Goal: Task Accomplishment & Management: Use online tool/utility

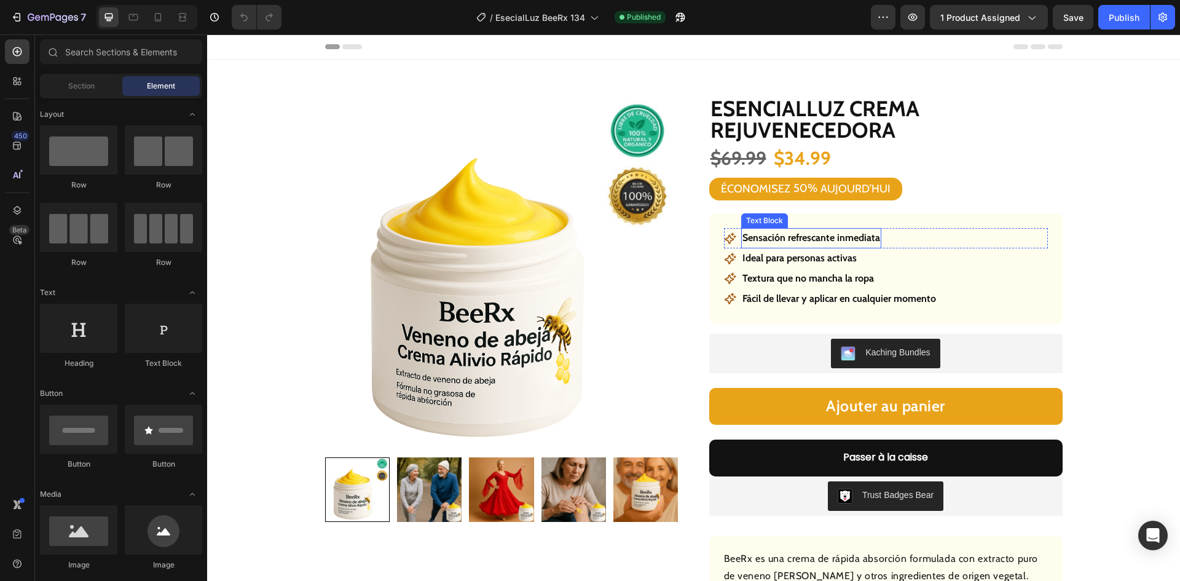
click at [797, 240] on p "Sensación refrescante inmediata" at bounding box center [811, 238] width 138 height 18
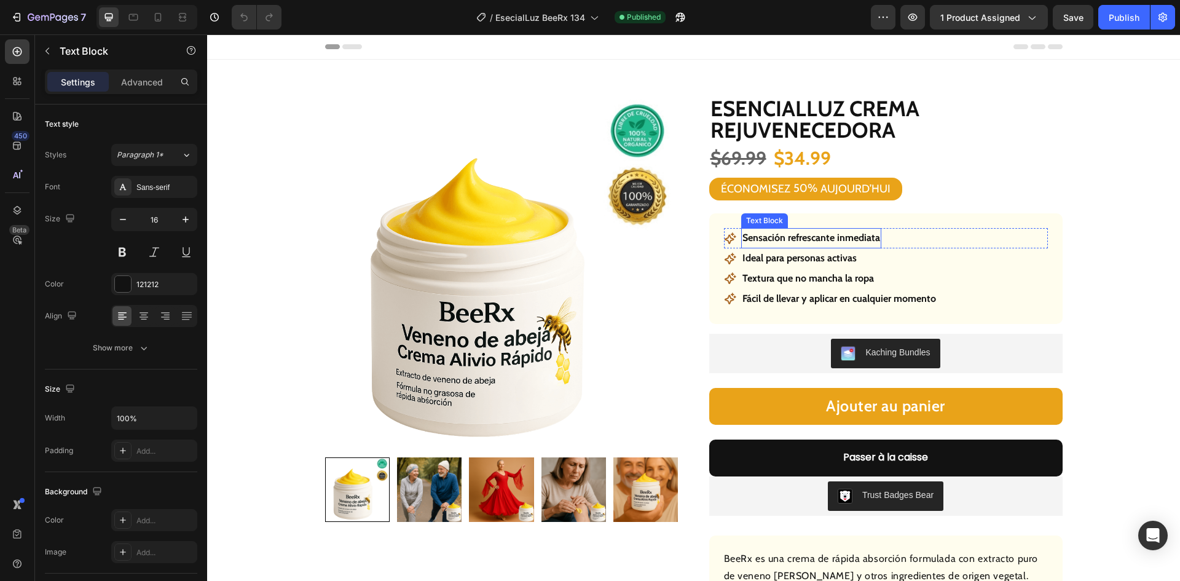
click at [797, 240] on p "Sensación refrescante inmediata" at bounding box center [811, 238] width 138 height 18
click at [823, 263] on p "Ideal para personas activas" at bounding box center [799, 259] width 114 height 18
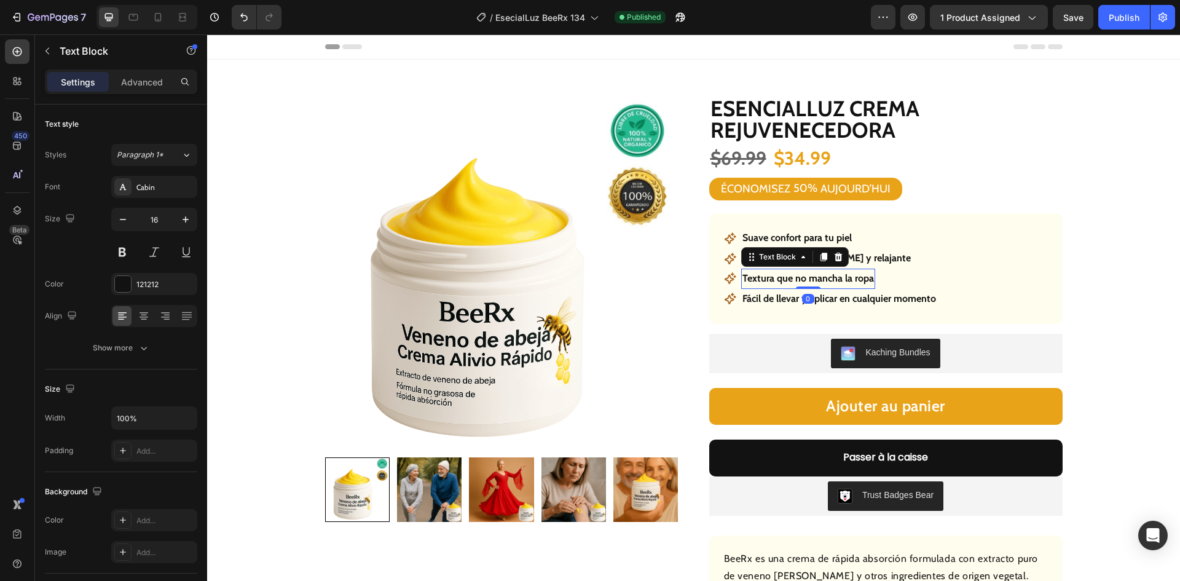
click at [811, 283] on p "Textura que no mancha la ropa" at bounding box center [808, 279] width 132 height 18
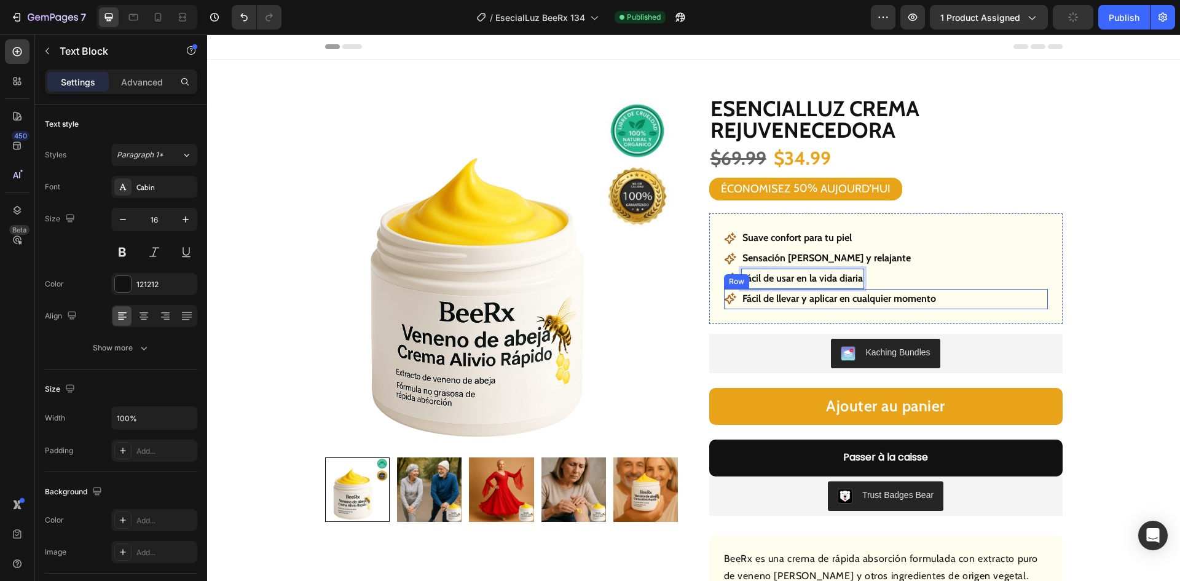
click at [942, 297] on div "Icon Fácil de llevar y aplicar en cualquier momento Text Block Row" at bounding box center [886, 299] width 324 height 20
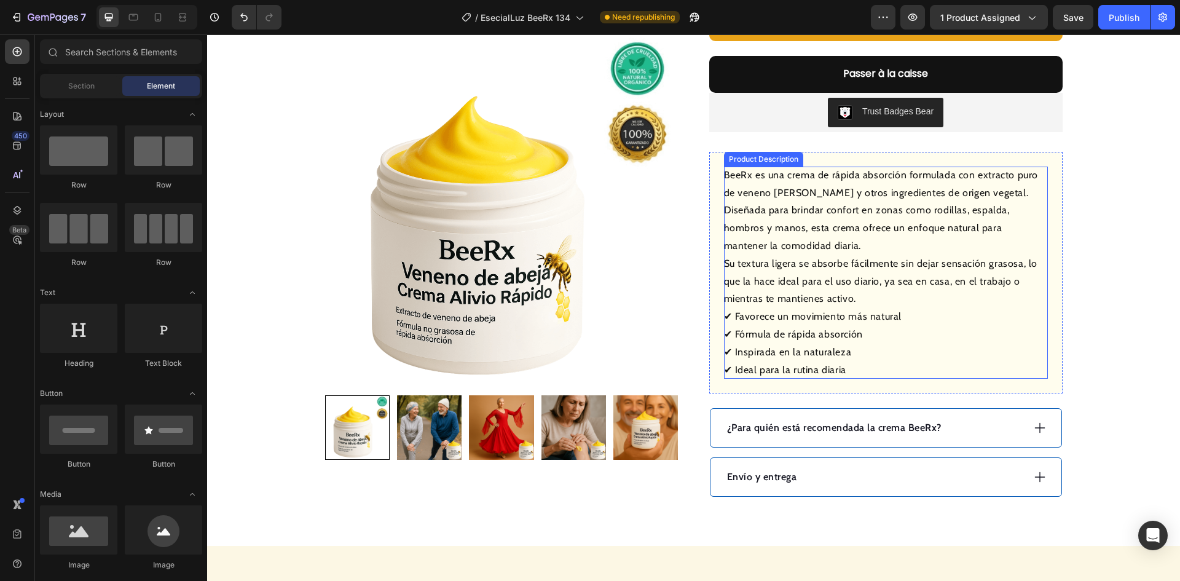
scroll to position [430, 0]
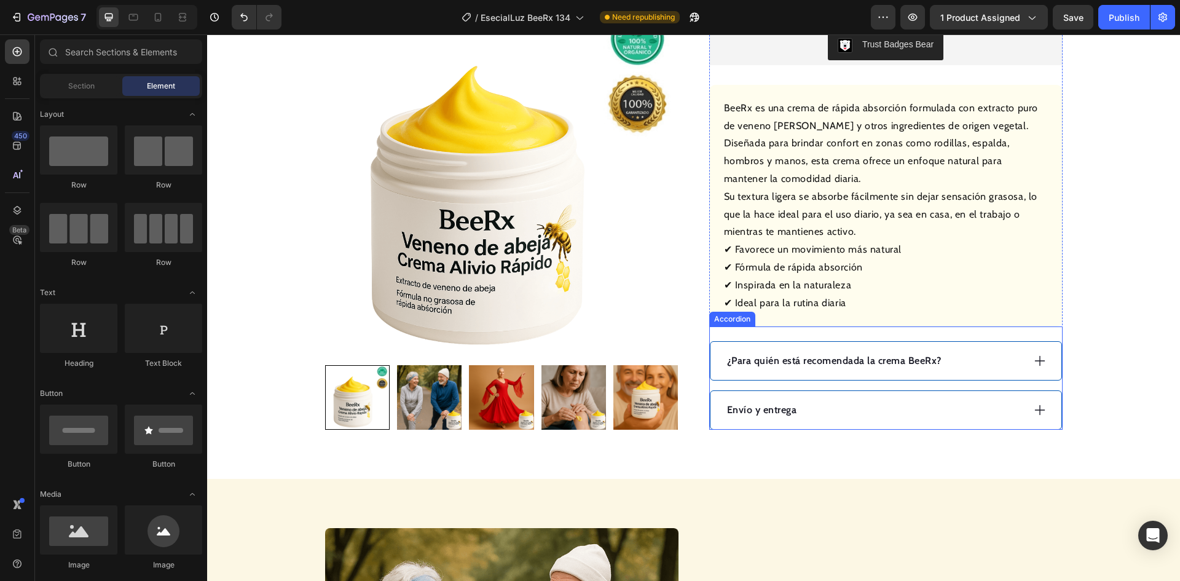
click at [882, 353] on p "¿Para quién está recomendada la crema BeeRx?" at bounding box center [834, 360] width 215 height 15
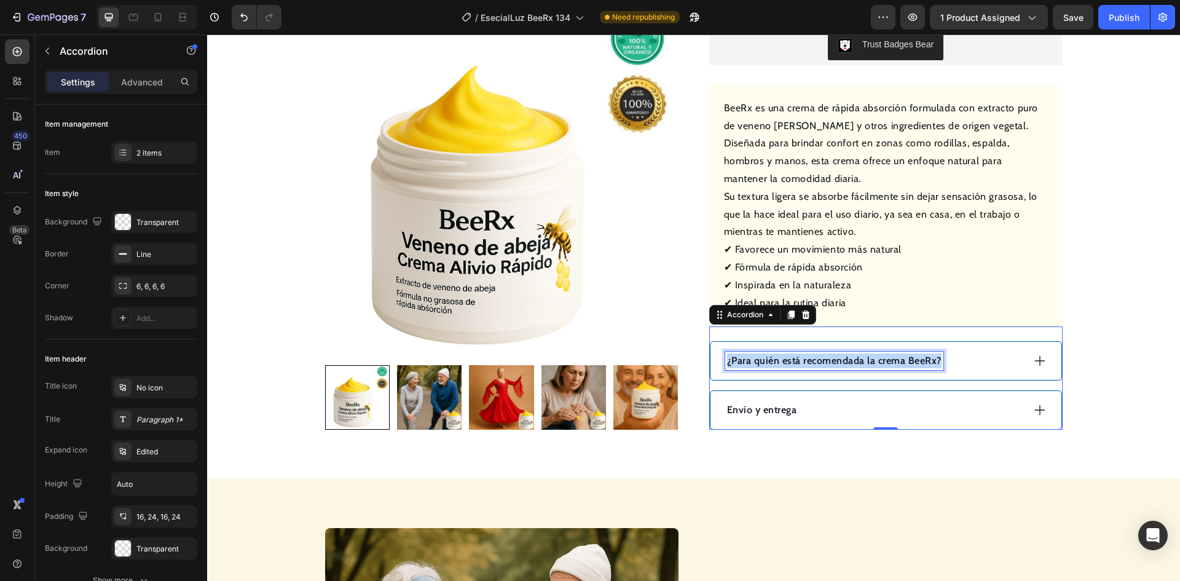
click at [882, 353] on p "¿Para quién está recomendada la crema BeeRx?" at bounding box center [834, 360] width 215 height 15
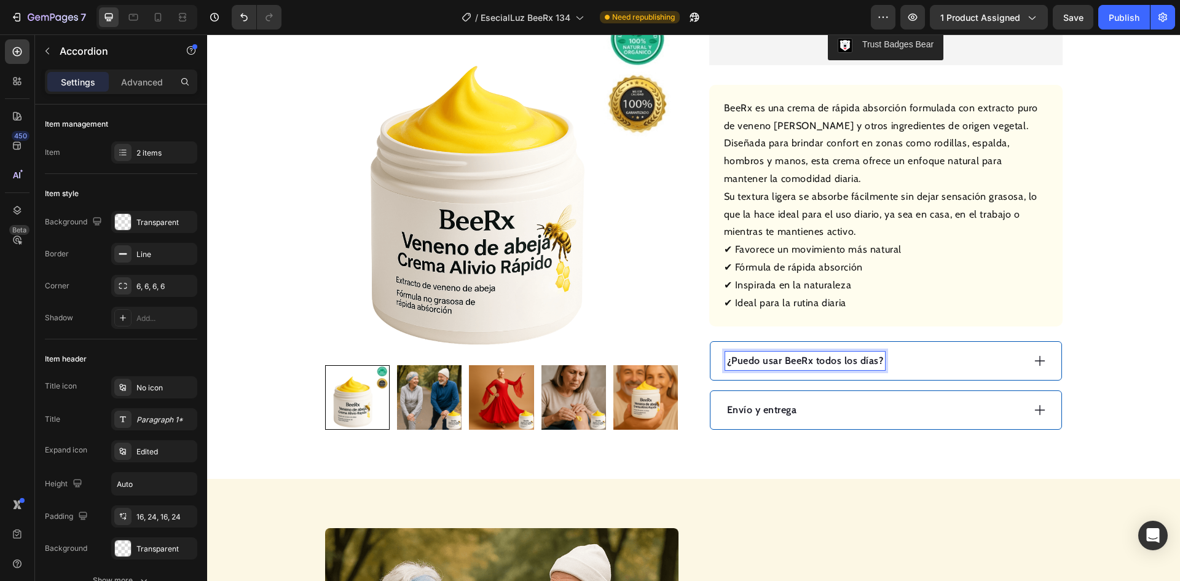
click at [931, 352] on div "¿Puedo usar BeeRx todos los días?" at bounding box center [874, 361] width 298 height 18
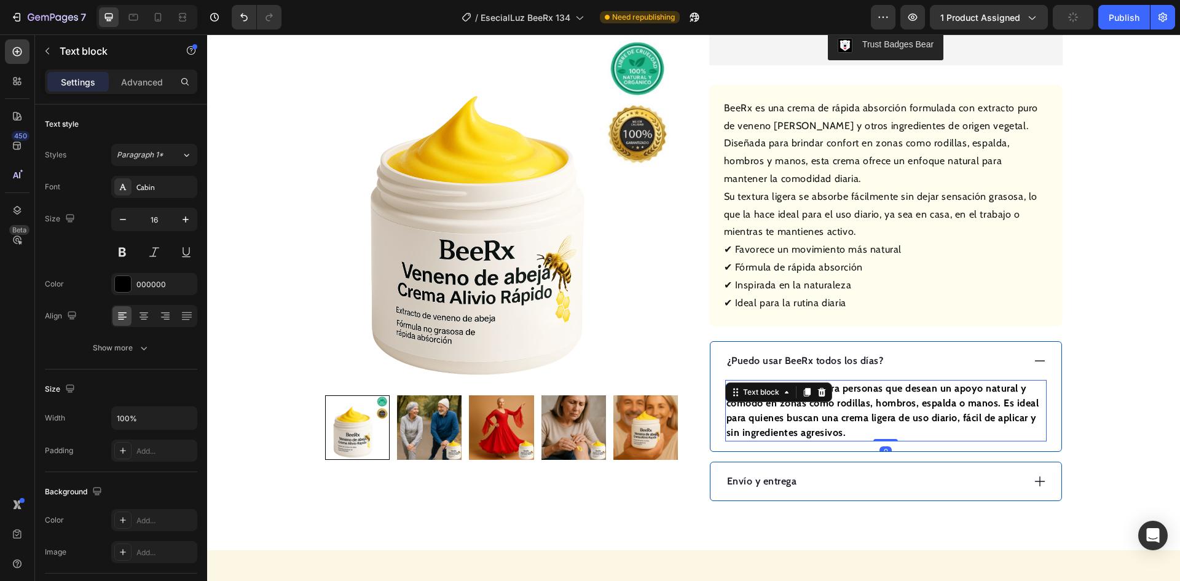
click at [805, 407] on p "BeeRx está pensada para personas que desean un apoyo natural y cómodo en zonas …" at bounding box center [886, 410] width 319 height 59
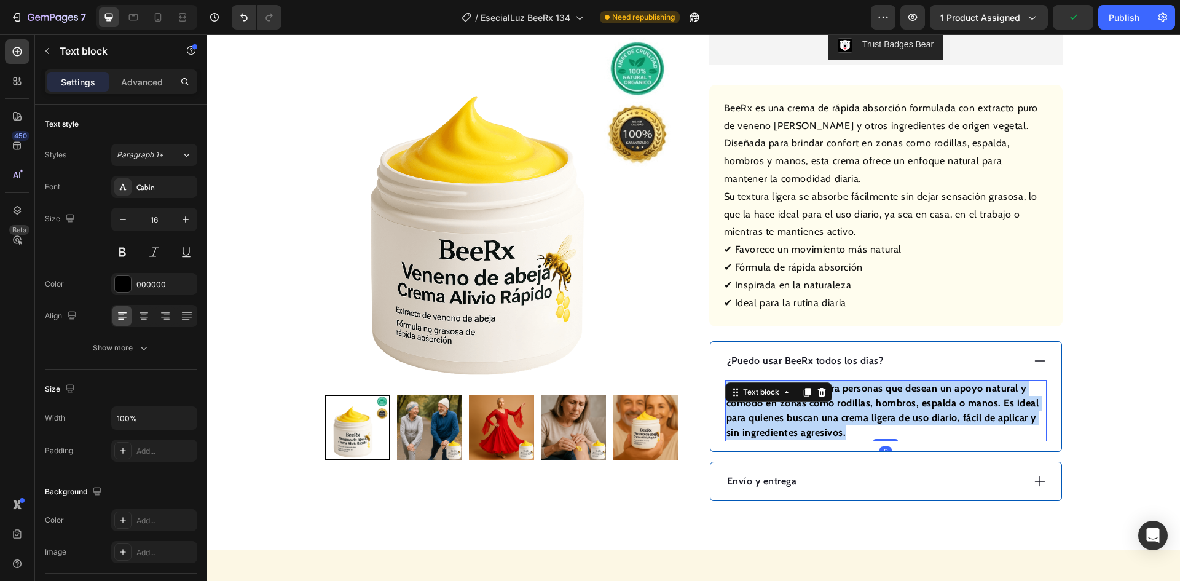
click at [805, 407] on p "BeeRx está pensada para personas que desean un apoyo natural y cómodo en zonas …" at bounding box center [886, 410] width 319 height 59
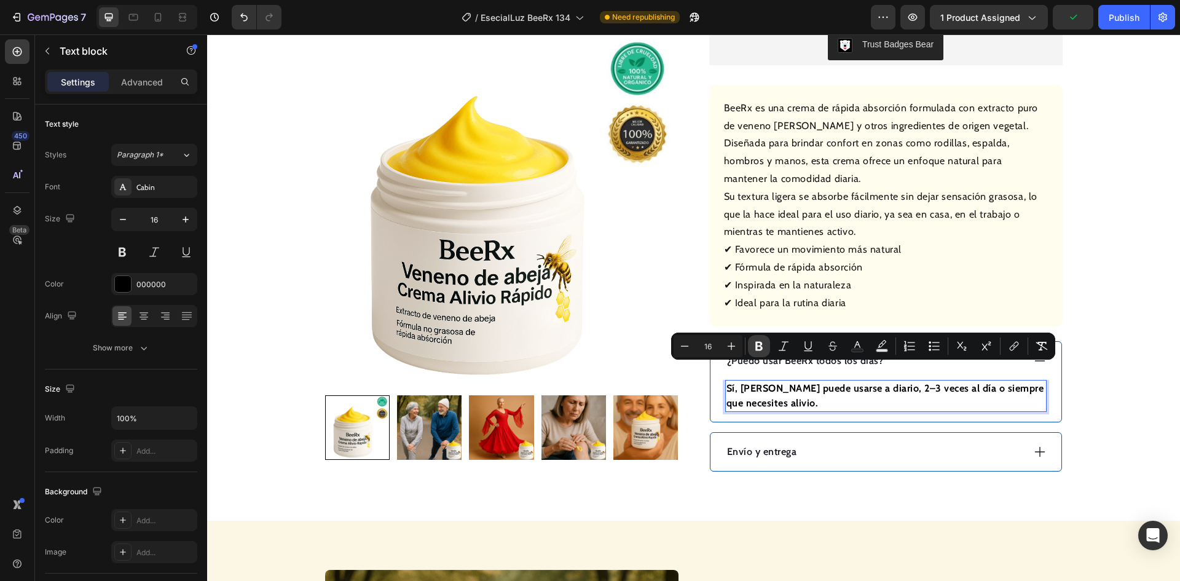
click at [763, 344] on icon "Editor contextual toolbar" at bounding box center [759, 346] width 12 height 12
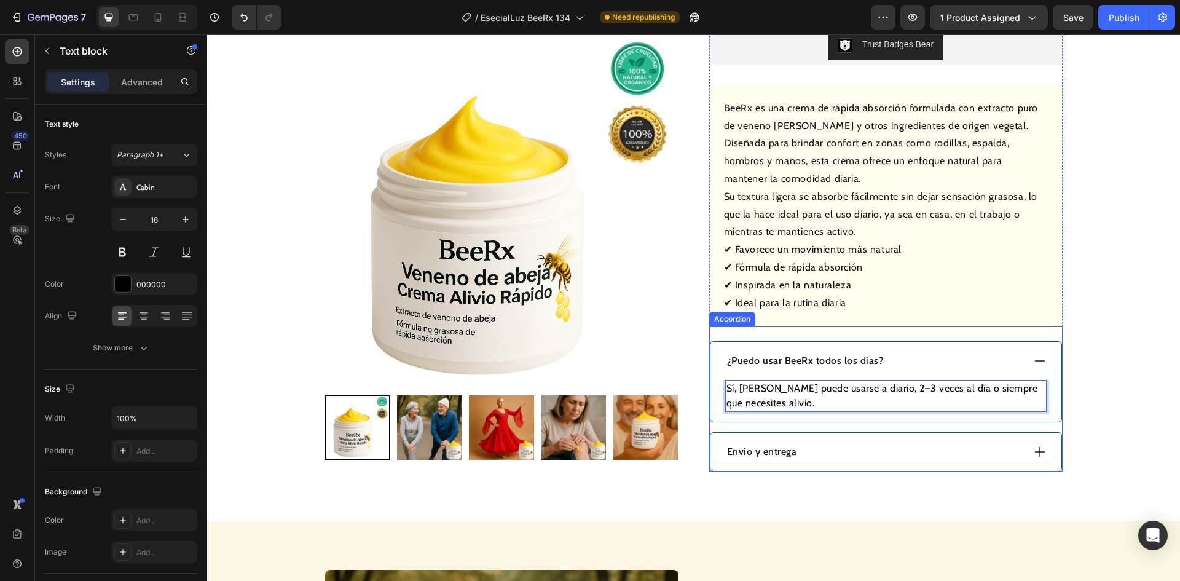
click at [939, 443] on div "Envío y entrega" at bounding box center [874, 452] width 298 height 18
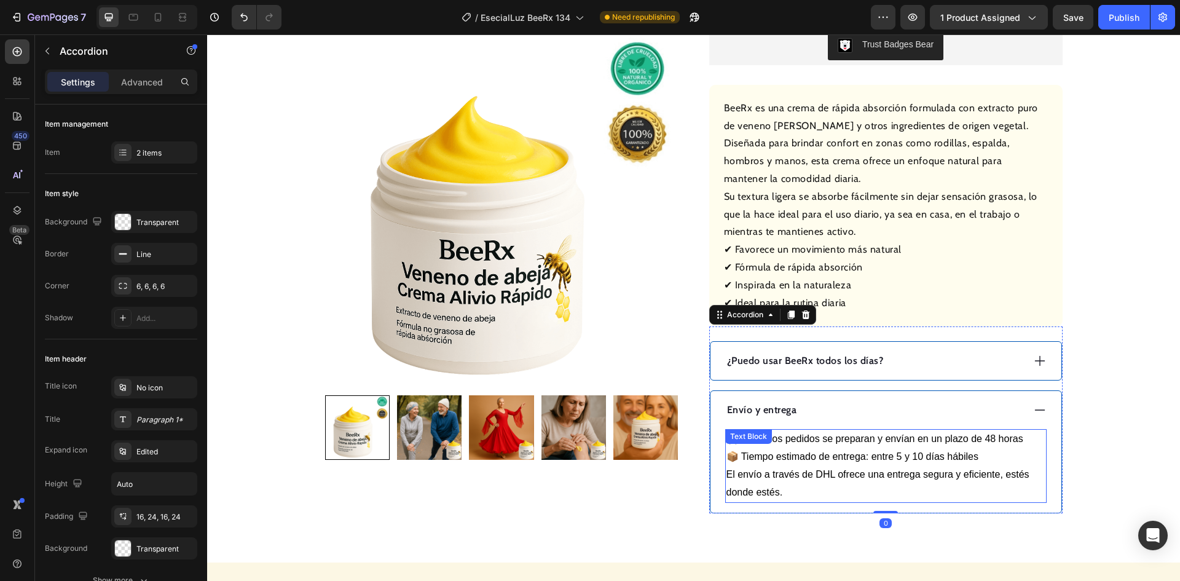
click at [883, 404] on div "Envío y entrega" at bounding box center [886, 410] width 351 height 38
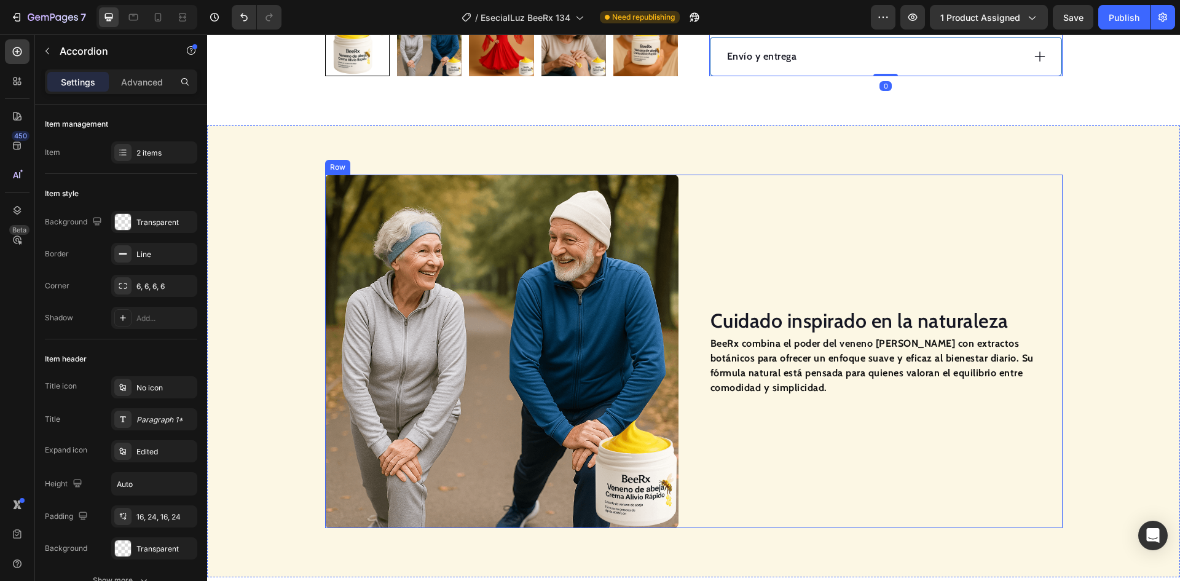
scroll to position [799, 0]
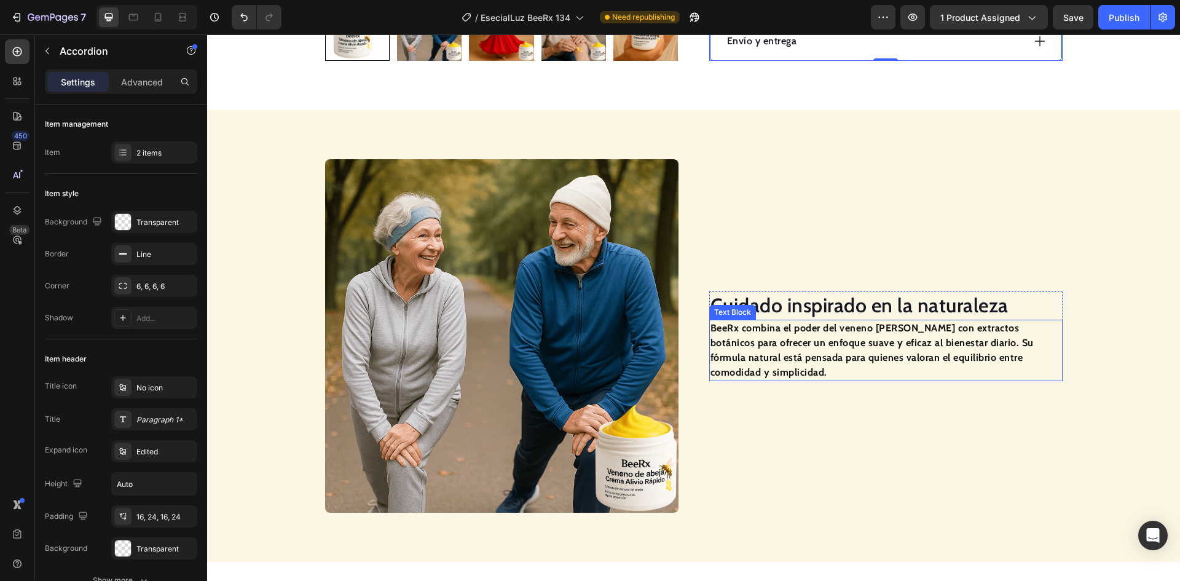
click at [801, 304] on h2 "Cuidado inspirado en la naturaleza" at bounding box center [885, 305] width 353 height 28
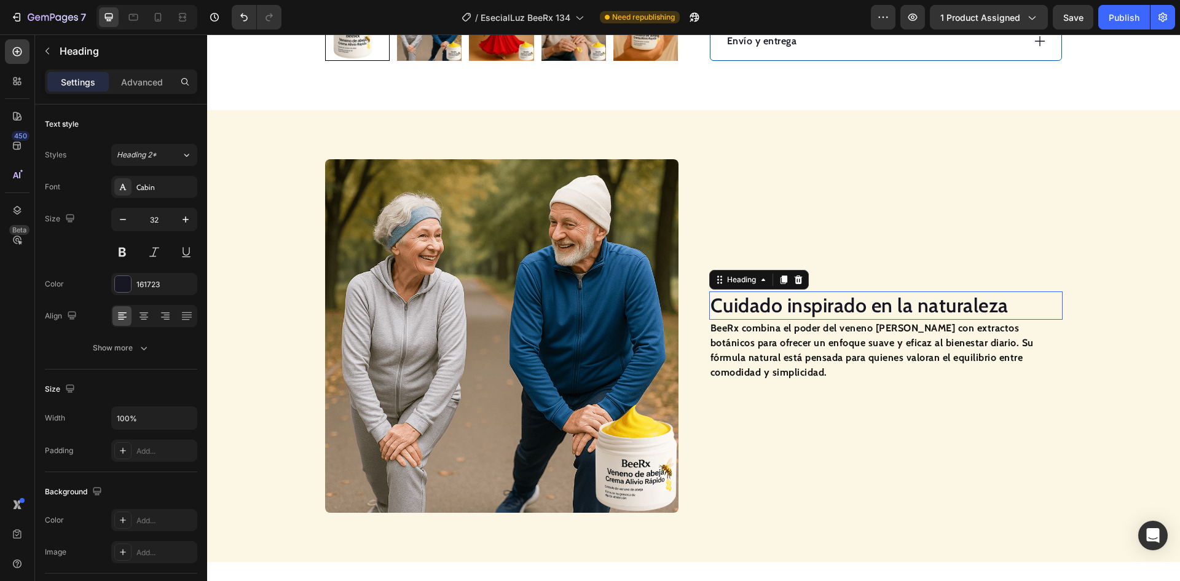
click at [801, 304] on h2 "Cuidado inspirado en la naturaleza" at bounding box center [885, 305] width 353 height 28
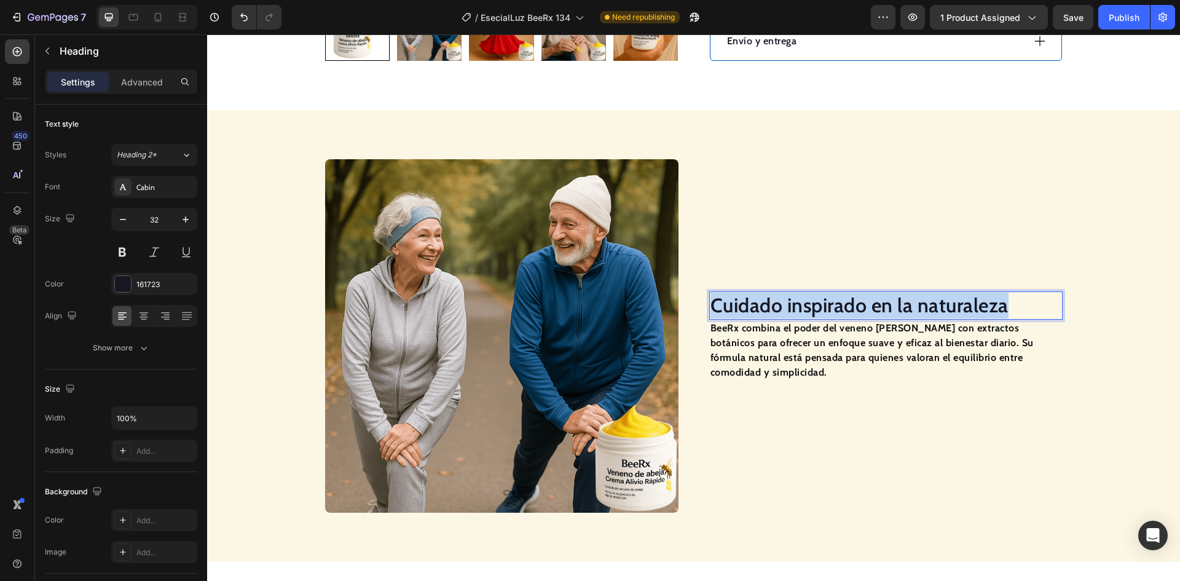
click at [801, 304] on p "Cuidado inspirado en la naturaleza" at bounding box center [886, 306] width 351 height 26
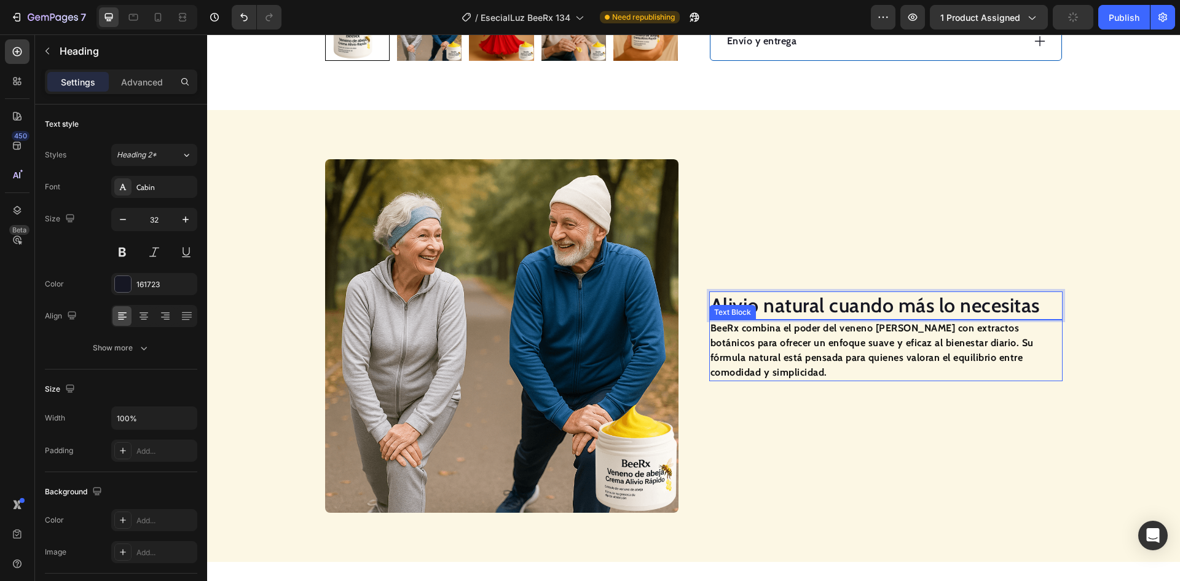
click at [805, 340] on p "BeeRx combina el poder del veneno [PERSON_NAME] con extractos botánicos para of…" at bounding box center [886, 350] width 351 height 59
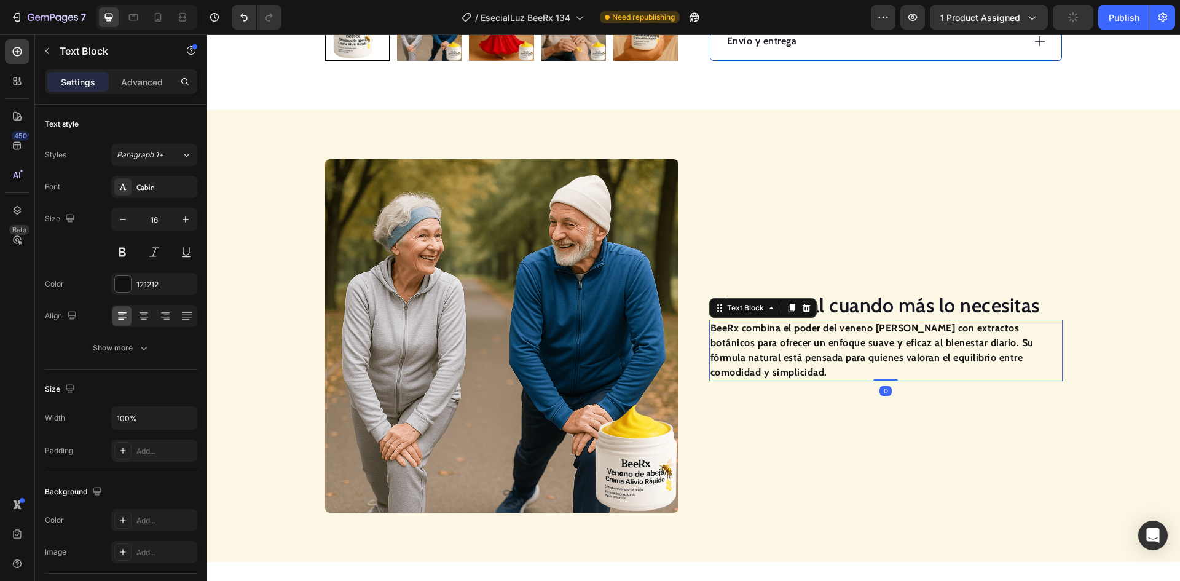
click at [805, 340] on p "BeeRx combina el poder del veneno [PERSON_NAME] con extractos botánicos para of…" at bounding box center [886, 350] width 351 height 59
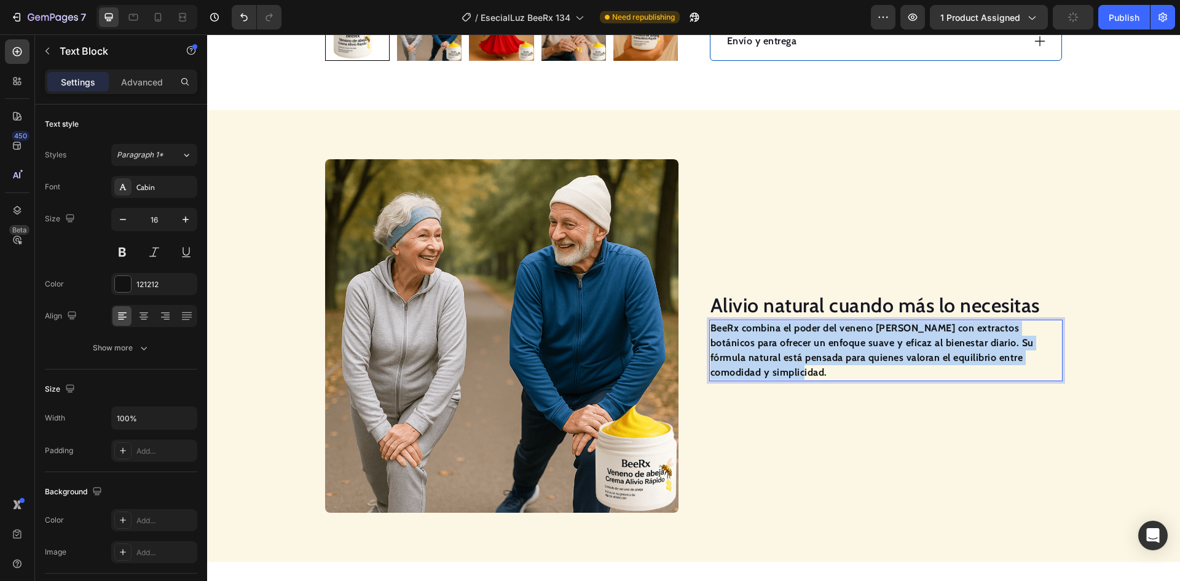
click at [805, 340] on p "BeeRx combina el poder del veneno [PERSON_NAME] con extractos botánicos para of…" at bounding box center [886, 350] width 351 height 59
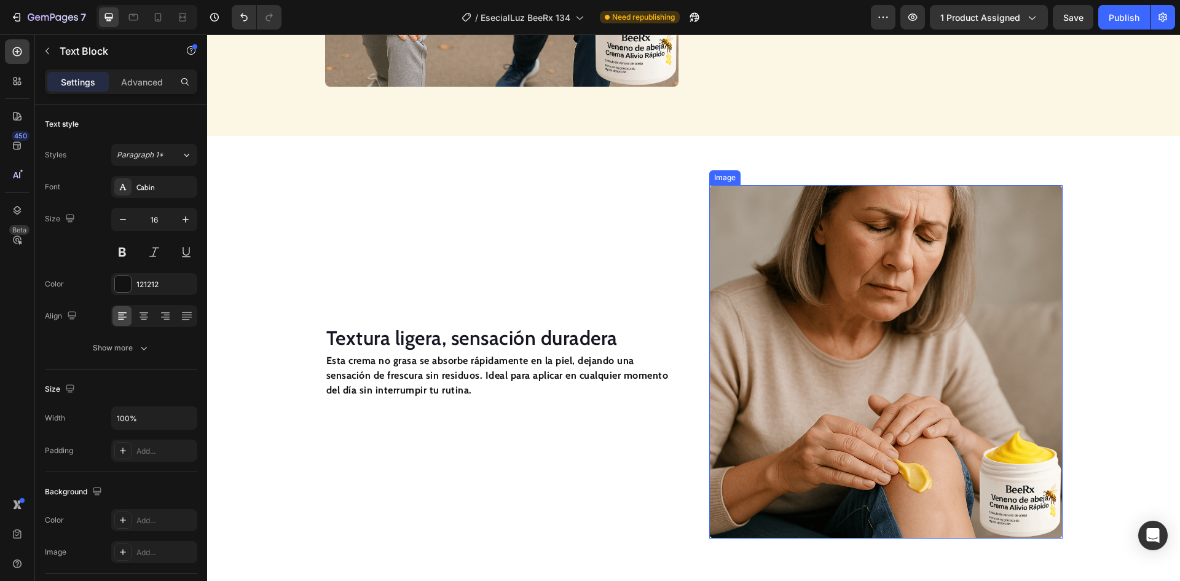
scroll to position [1237, 0]
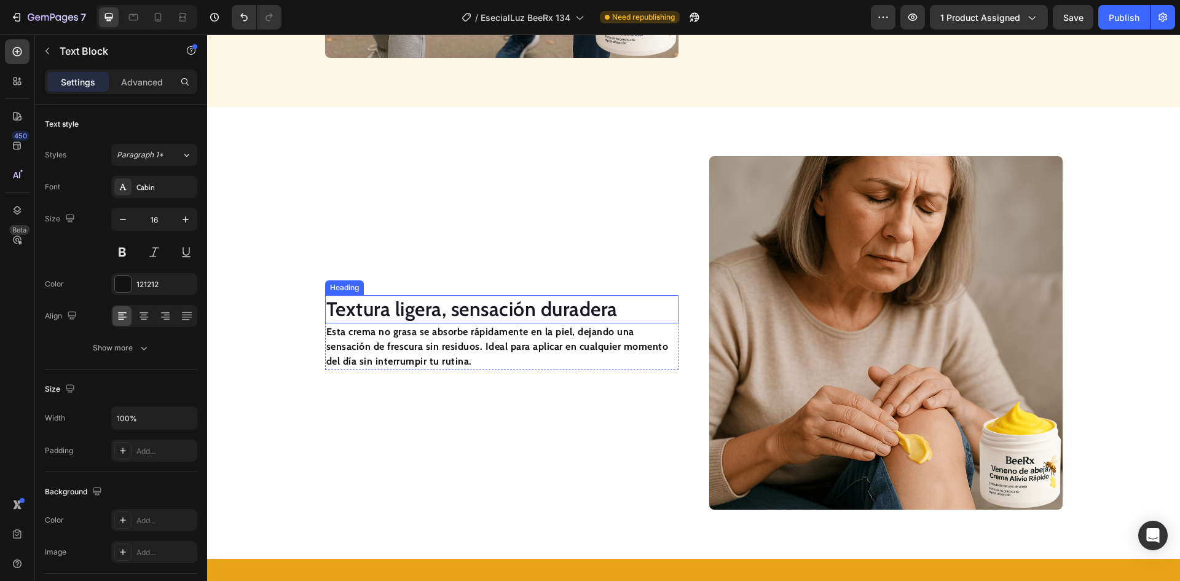
click at [478, 313] on h2 "Textura ligera, sensación duradera" at bounding box center [501, 309] width 353 height 28
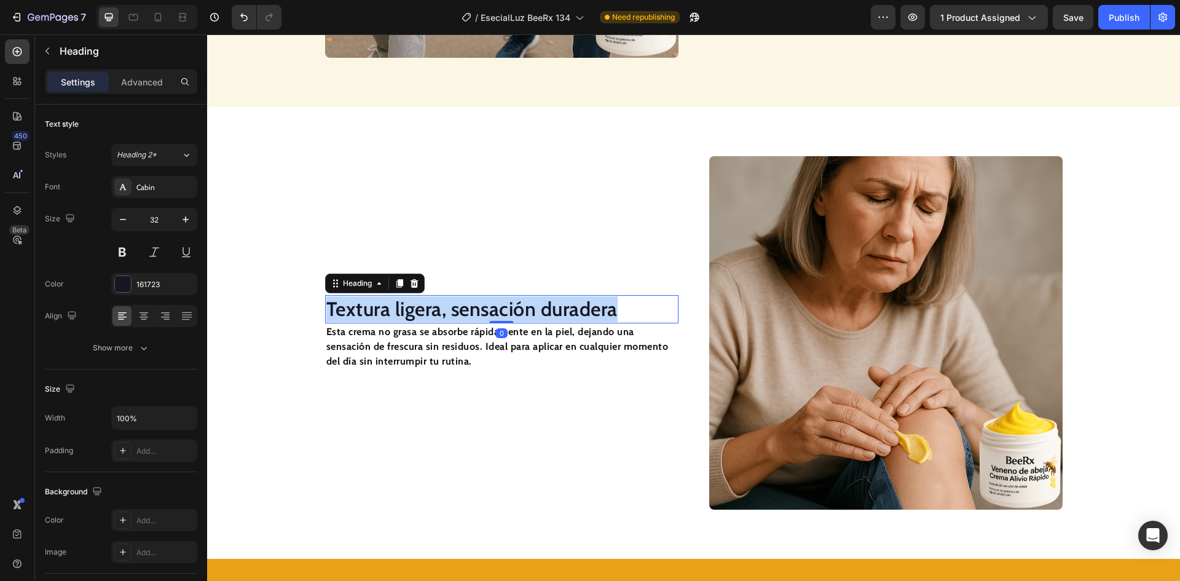
click at [478, 313] on p "Textura ligera, sensación duradera" at bounding box center [501, 309] width 351 height 26
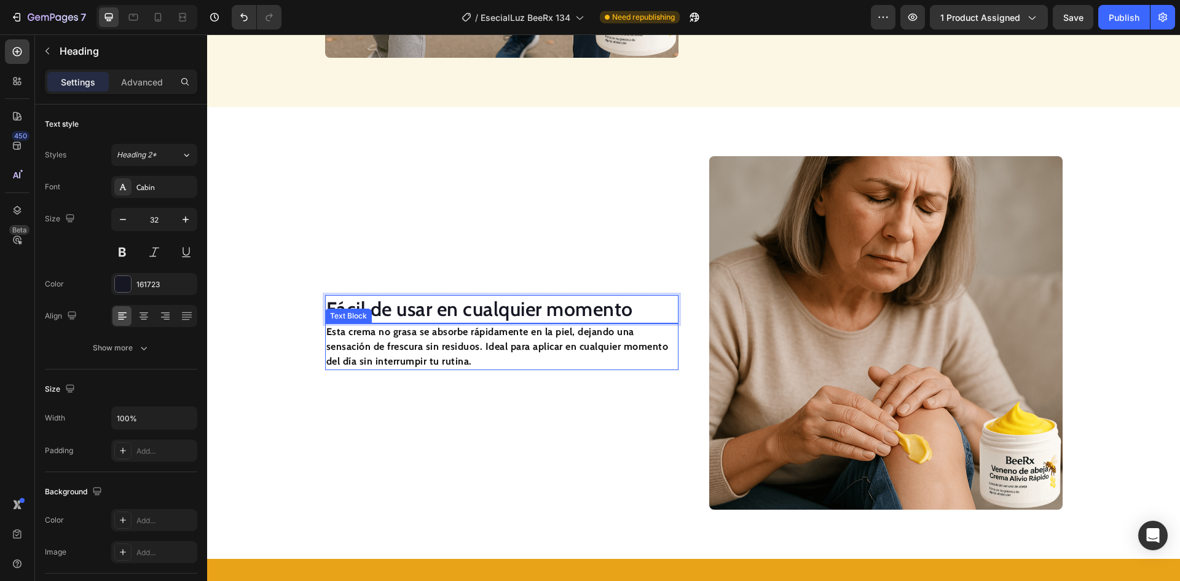
click at [536, 354] on p "Esta crema no grasa se absorbe rápidamente en la piel, dejando una sensación de…" at bounding box center [501, 347] width 351 height 44
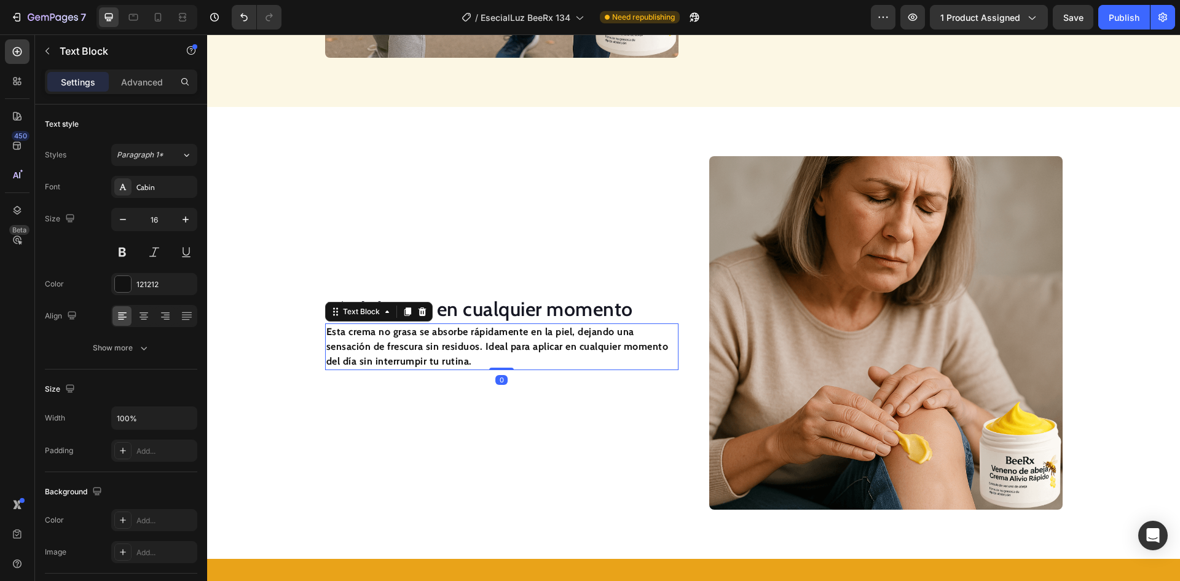
click at [535, 354] on p "Esta crema no grasa se absorbe rápidamente en la piel, dejando una sensación de…" at bounding box center [501, 347] width 351 height 44
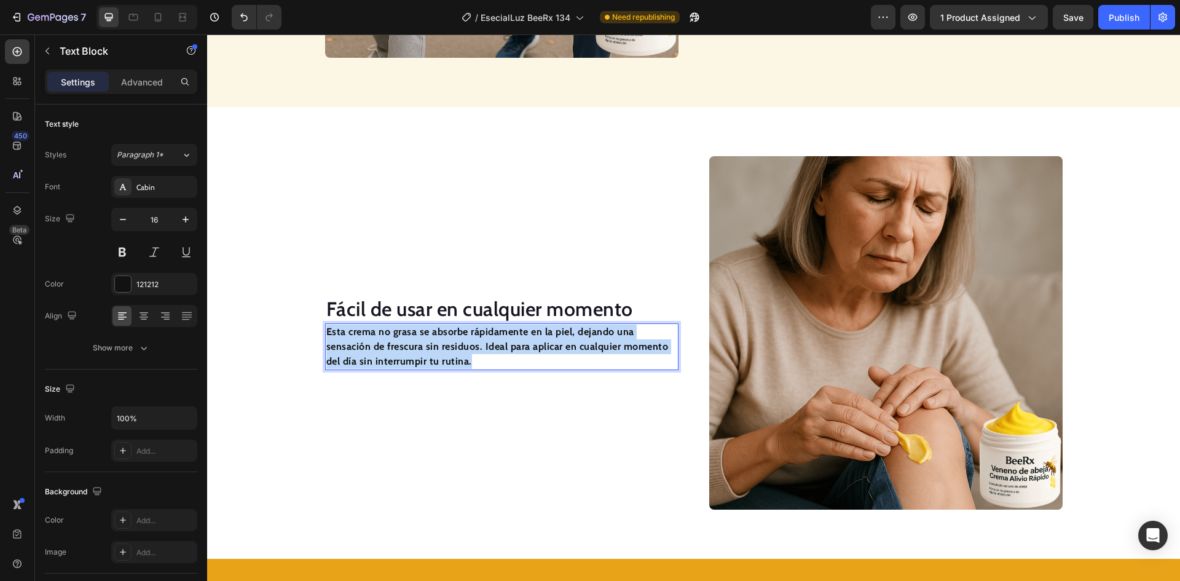
click at [535, 354] on p "Esta crema no grasa se absorbe rápidamente en la piel, dejando una sensación de…" at bounding box center [501, 347] width 351 height 44
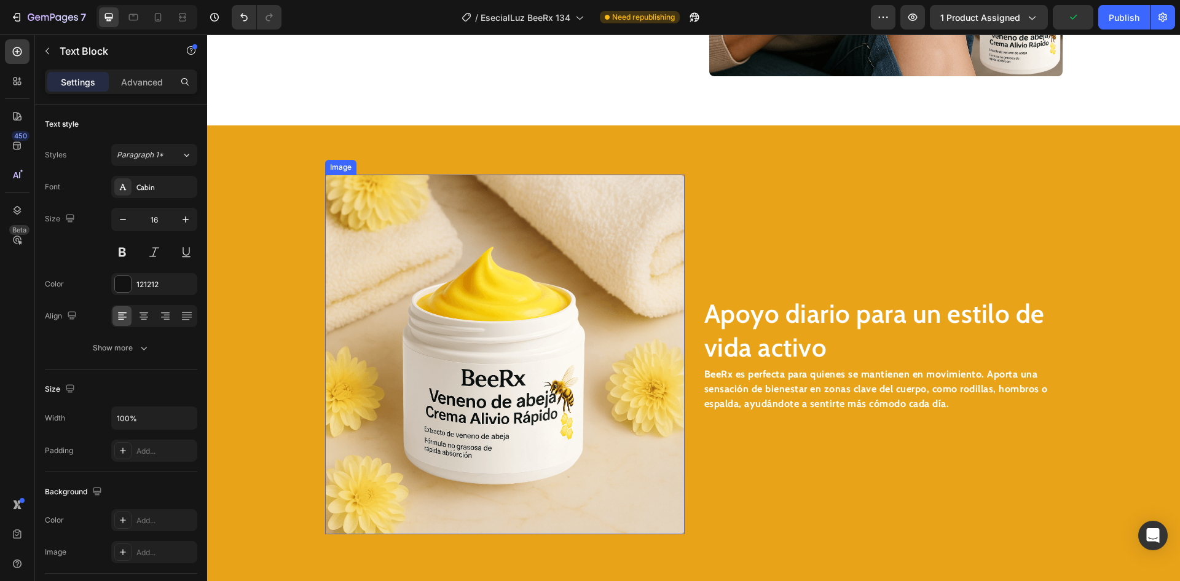
scroll to position [1674, 0]
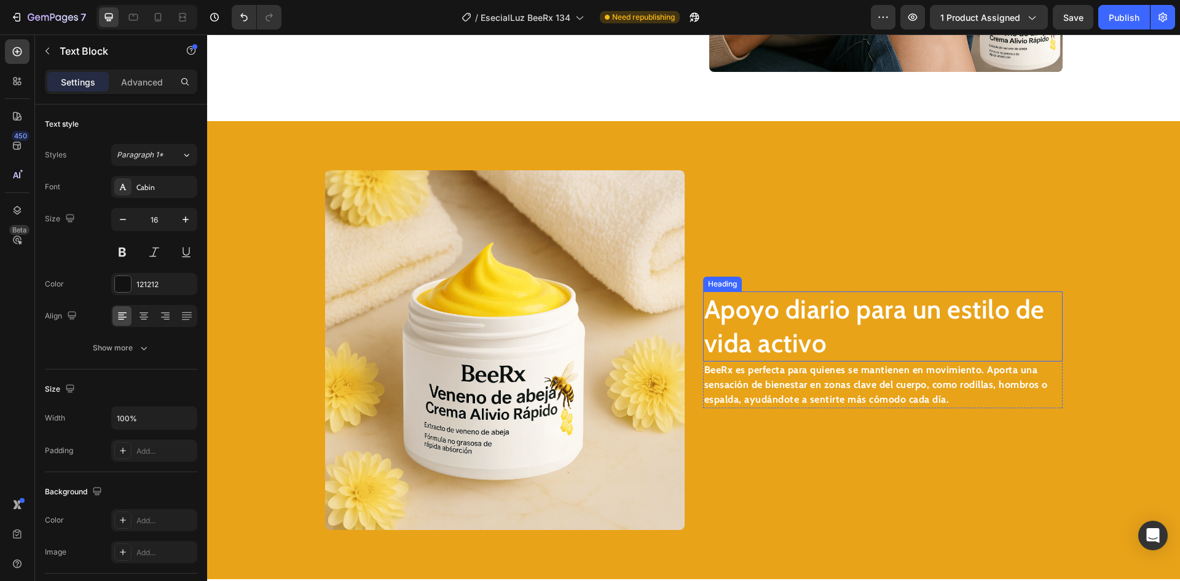
click at [799, 326] on h2 "Apoyo diario para un estilo de vida activo" at bounding box center [883, 325] width 360 height 69
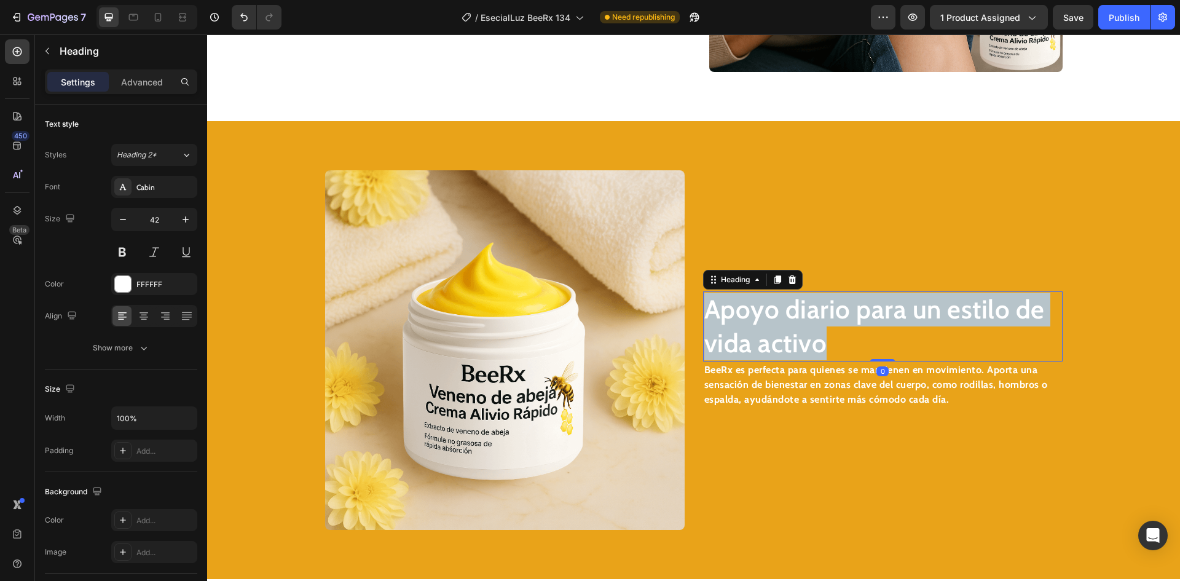
click at [799, 326] on p "Apoyo diario para un estilo de vida activo" at bounding box center [882, 326] width 357 height 67
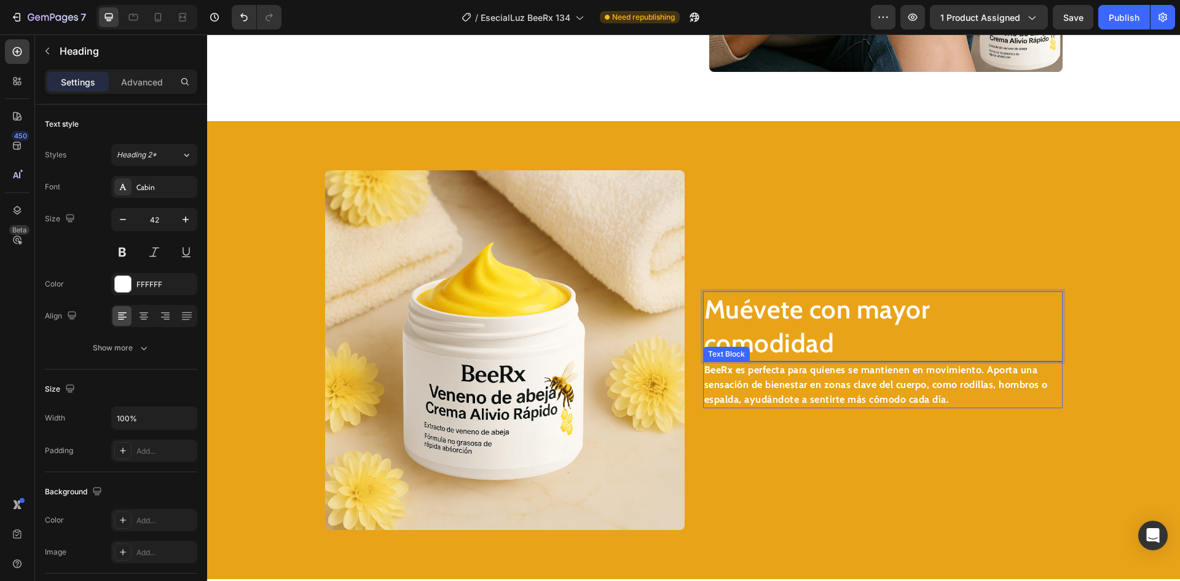
click at [711, 364] on strong "BeeRx es perfecta para quienes se mantienen en movimiento. Aporta una sensación…" at bounding box center [876, 384] width 344 height 41
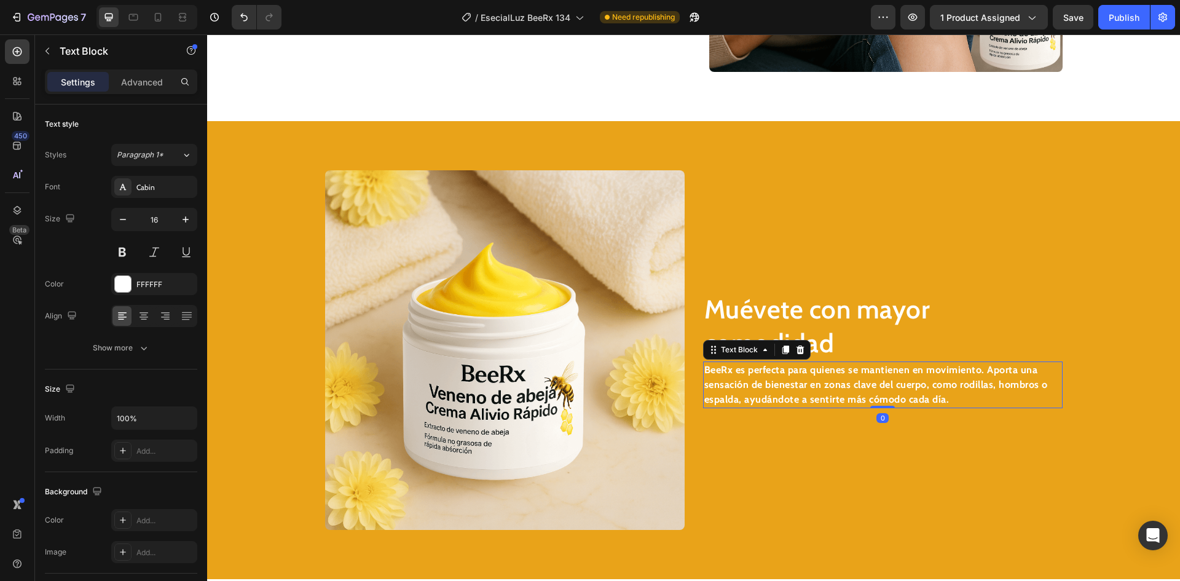
click at [747, 388] on strong "BeeRx es perfecta para quienes se mantienen en movimiento. Aporta una sensación…" at bounding box center [876, 384] width 344 height 41
click at [748, 388] on strong "BeeRx es perfecta para quienes se mantienen en movimiento. Aporta una sensación…" at bounding box center [876, 384] width 344 height 41
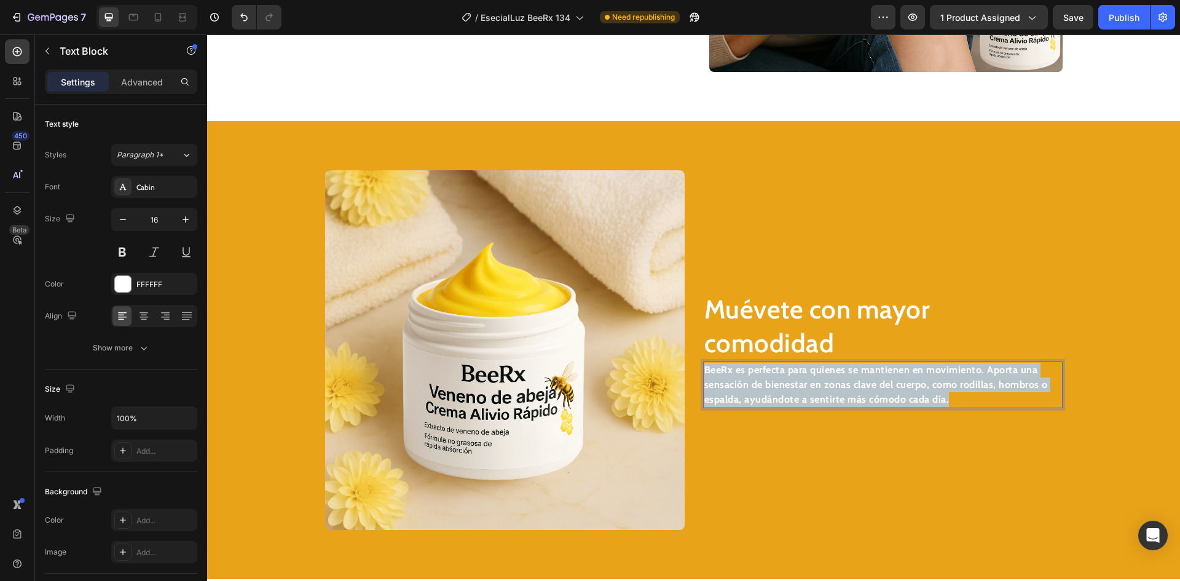
click at [748, 388] on strong "BeeRx es perfecta para quienes se mantienen en movimiento. Aporta una sensación…" at bounding box center [876, 384] width 344 height 41
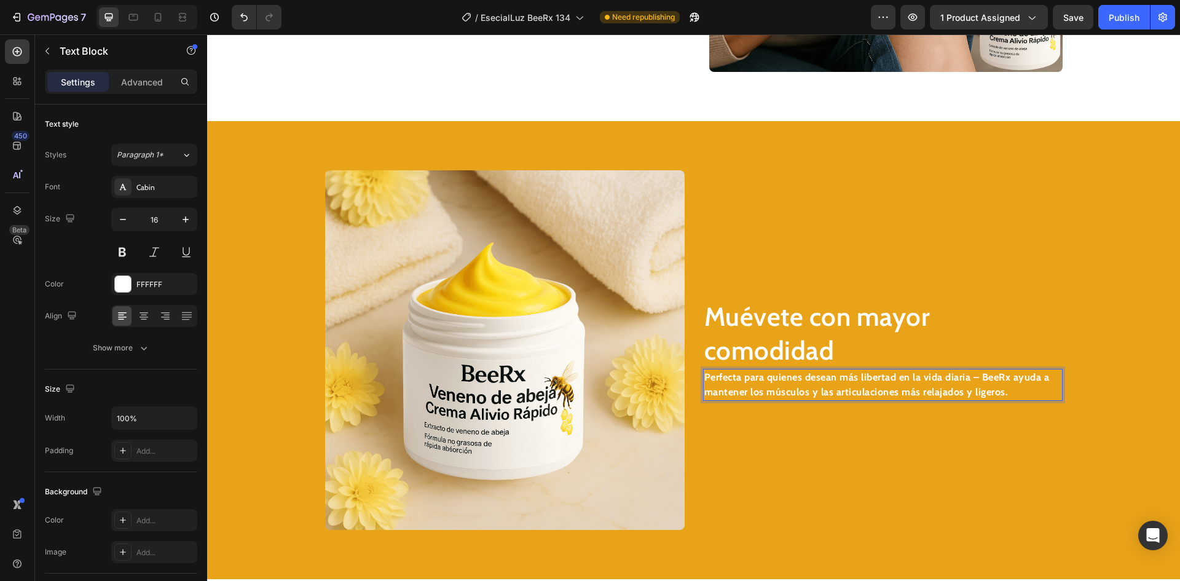
scroll to position [1682, 0]
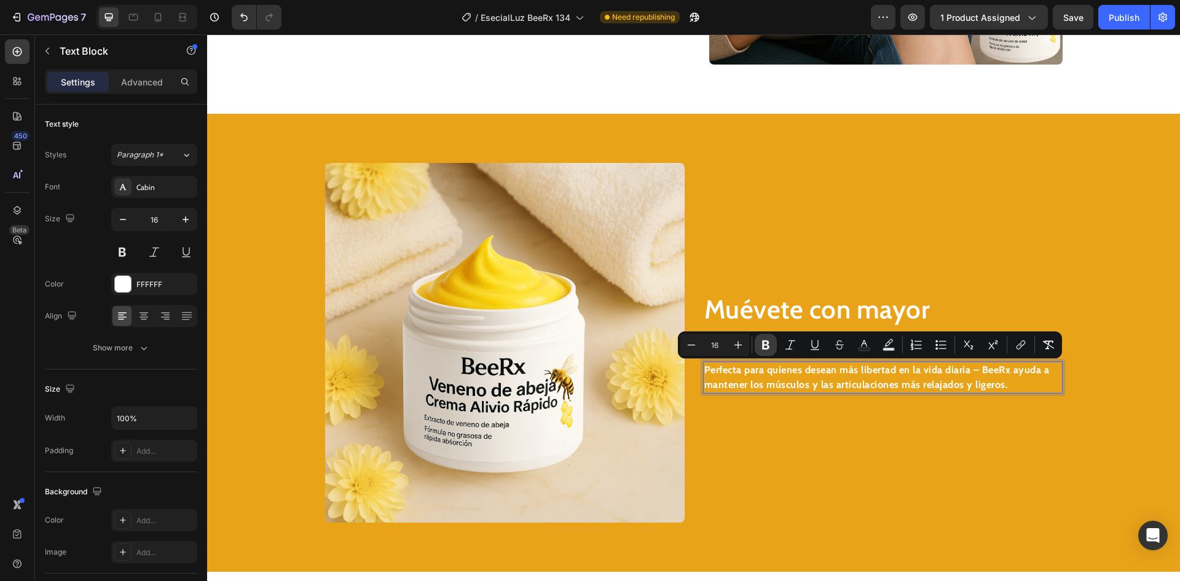
click at [762, 350] on icon "Editor contextual toolbar" at bounding box center [766, 345] width 12 height 12
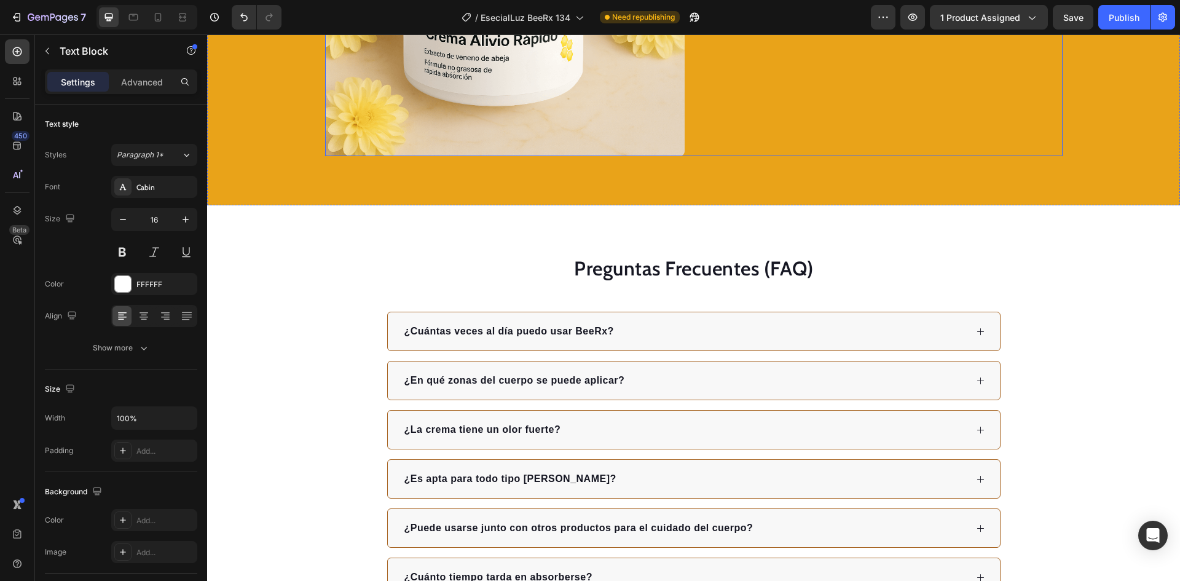
scroll to position [2050, 0]
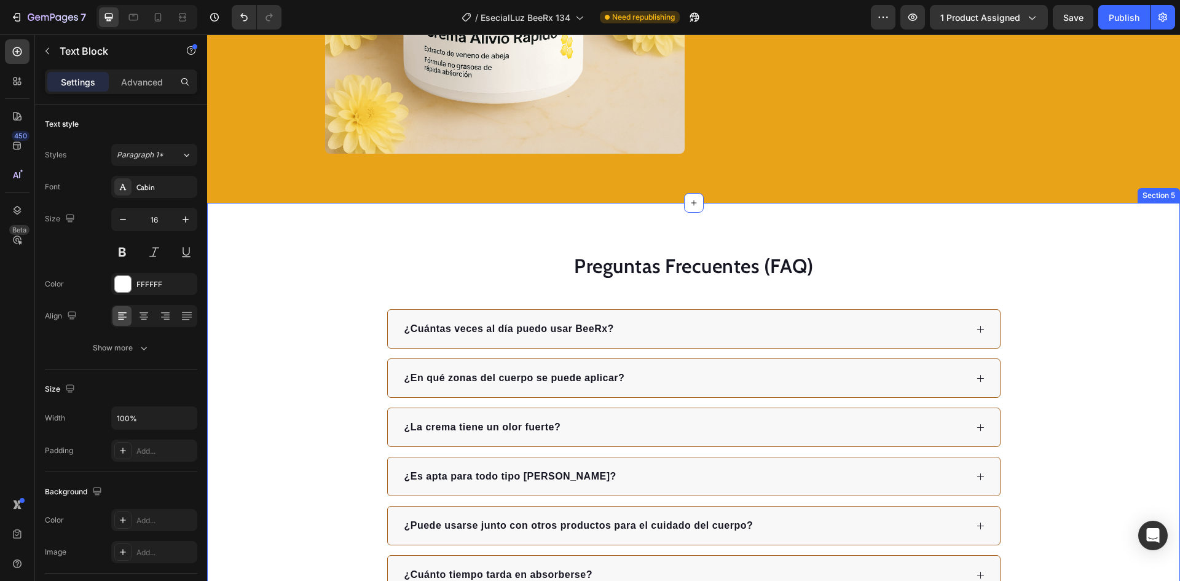
click at [971, 228] on div "Preguntas Frecuentes (FAQ) Heading ¿Cuántas veces al día puedo usar BeeRx? ¿En …" at bounding box center [693, 423] width 973 height 441
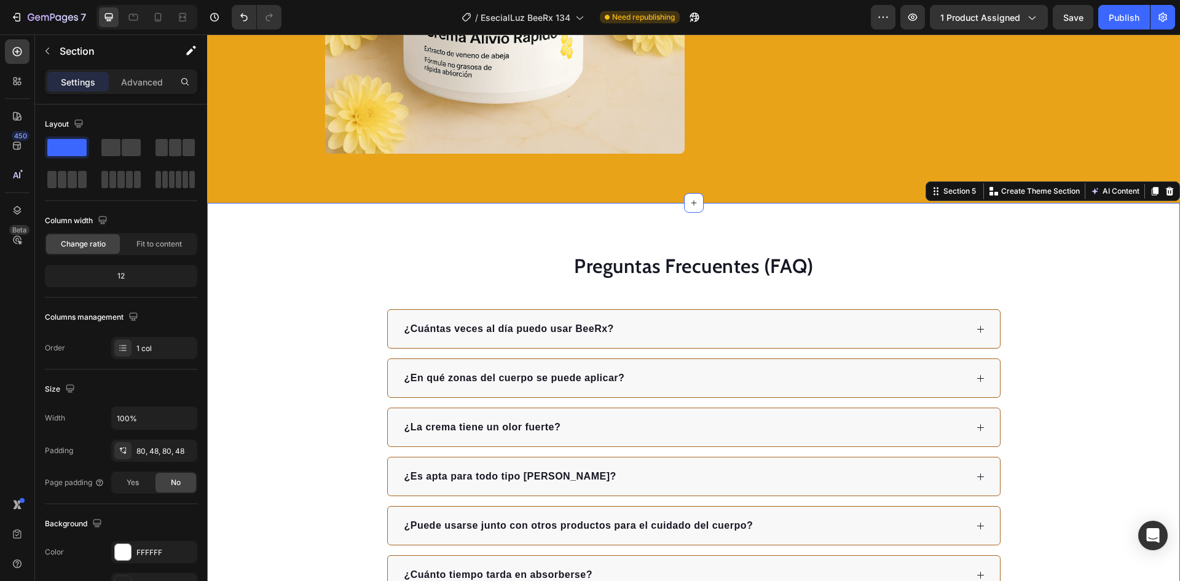
scroll to position [1849, 0]
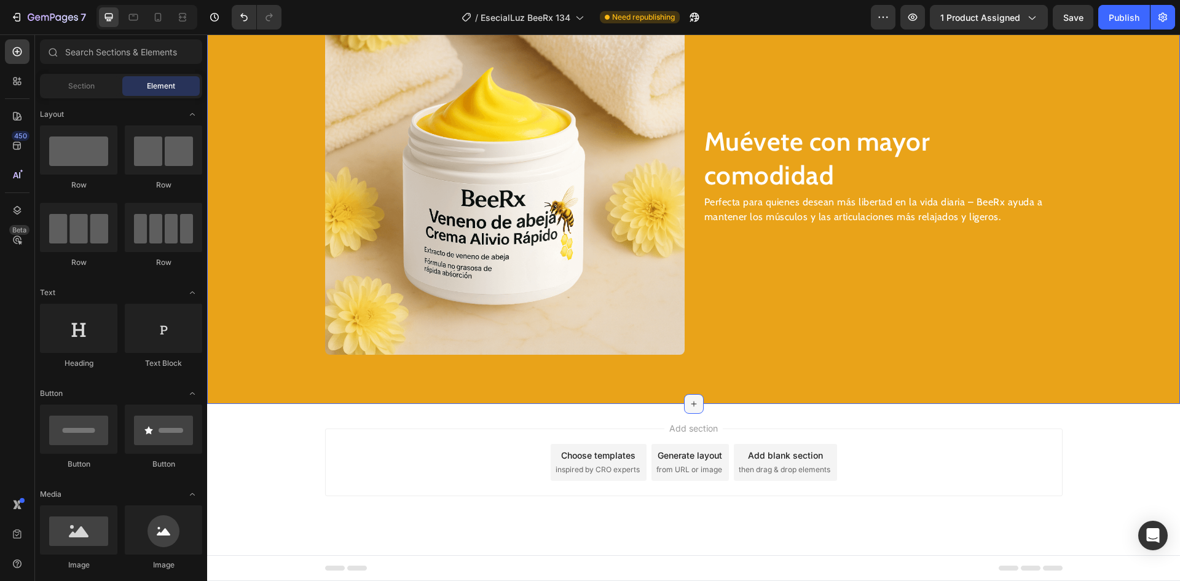
click at [689, 406] on icon at bounding box center [694, 404] width 10 height 10
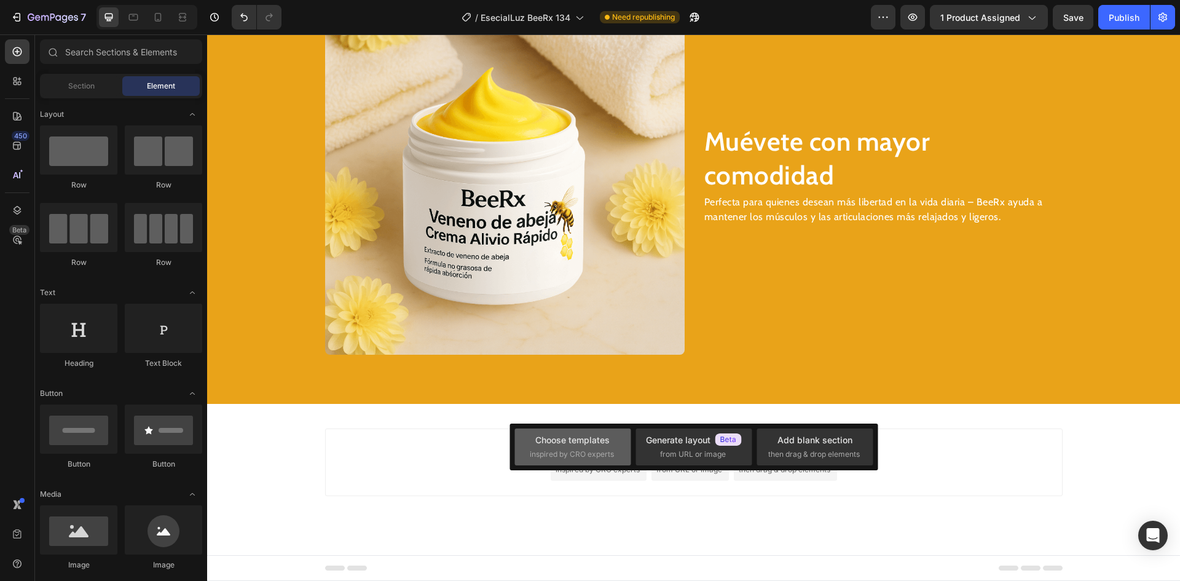
click at [571, 444] on div "Choose templates" at bounding box center [572, 439] width 74 height 13
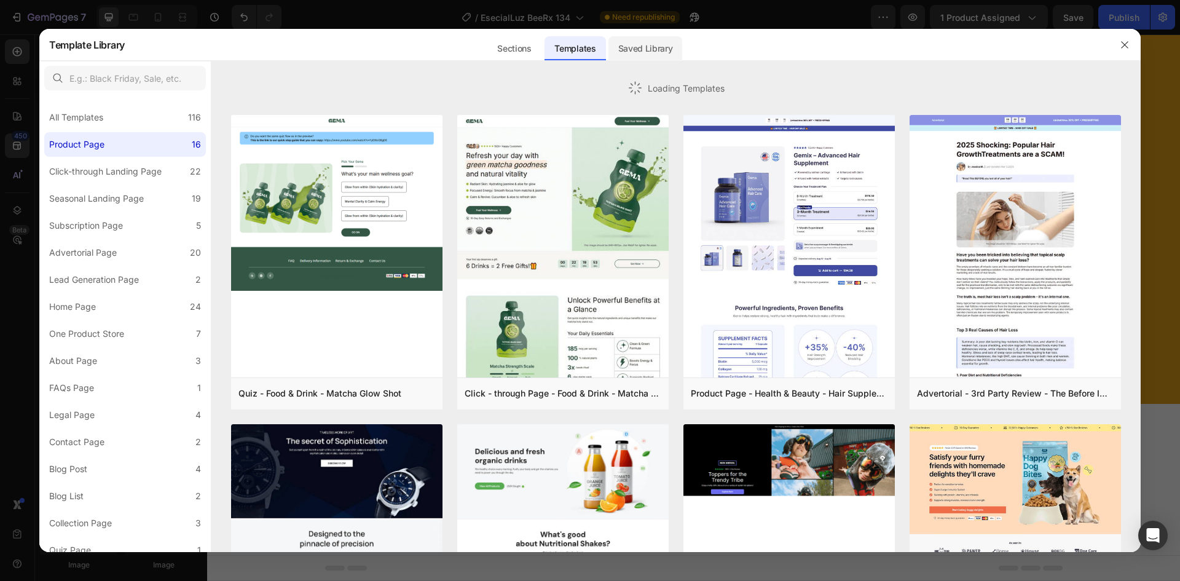
click at [648, 52] on div "Saved Library" at bounding box center [645, 48] width 74 height 25
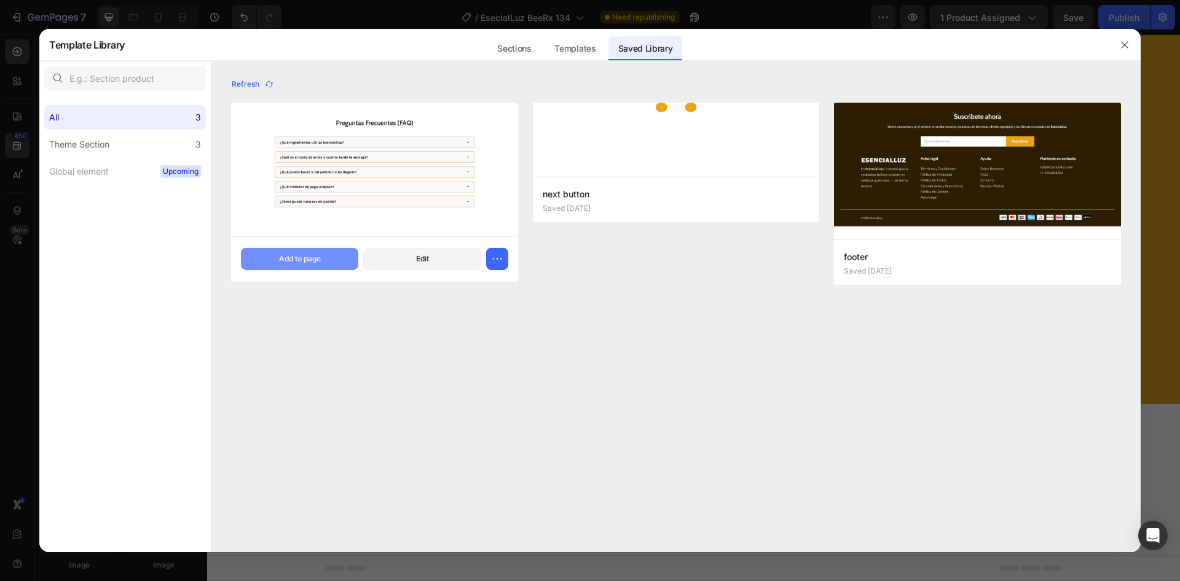
click at [306, 258] on div "Add to page" at bounding box center [300, 258] width 42 height 11
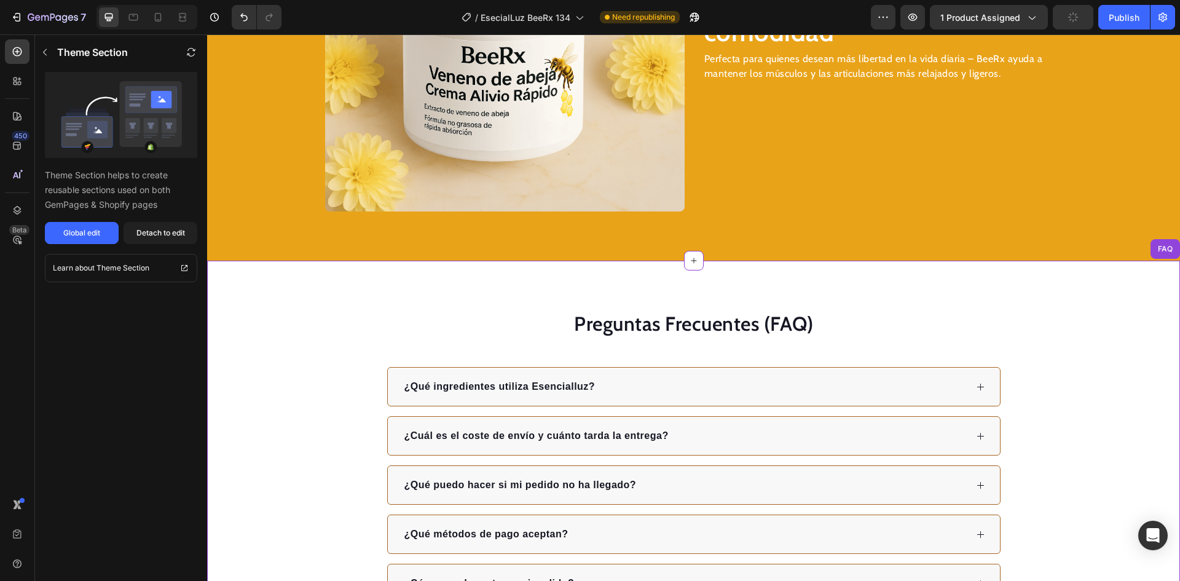
scroll to position [1973, 0]
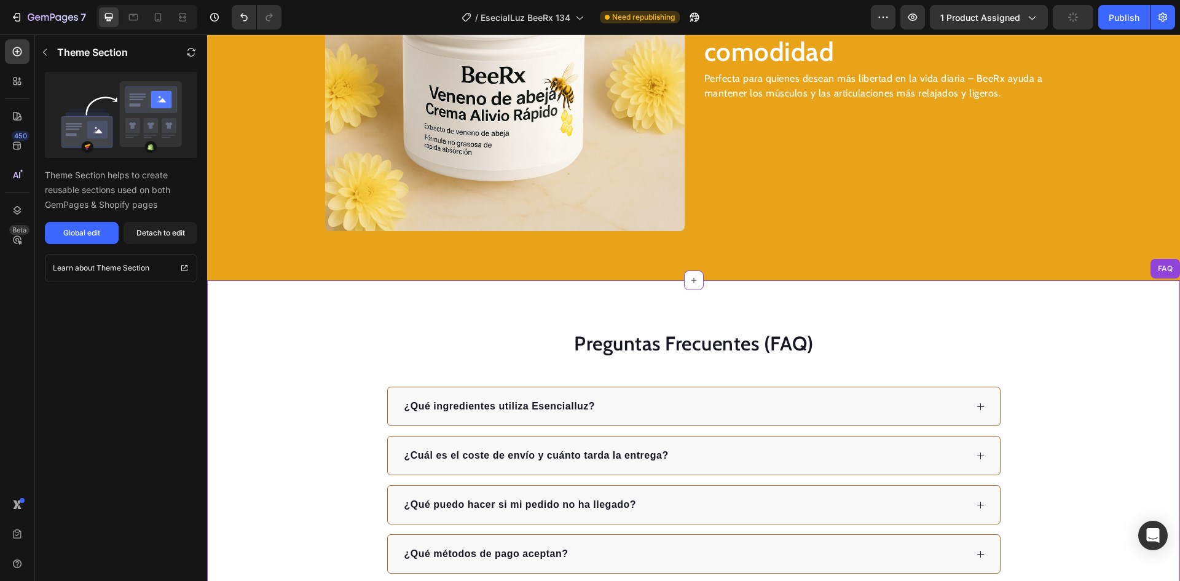
click at [420, 170] on img at bounding box center [505, 52] width 360 height 360
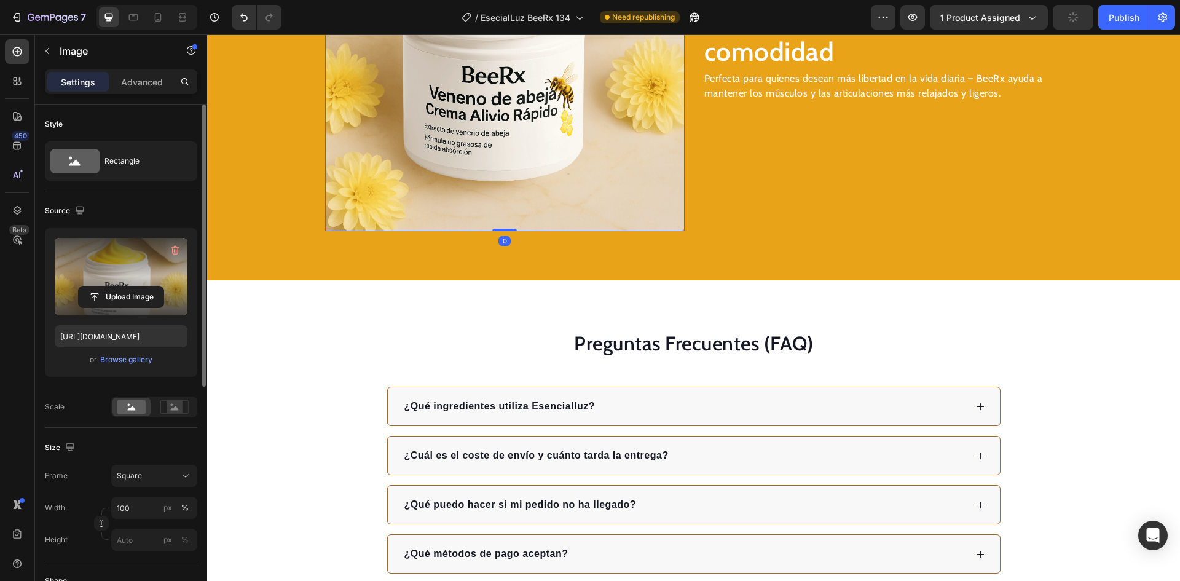
click at [110, 285] on label at bounding box center [121, 276] width 133 height 77
click at [110, 286] on input "file" at bounding box center [121, 296] width 85 height 21
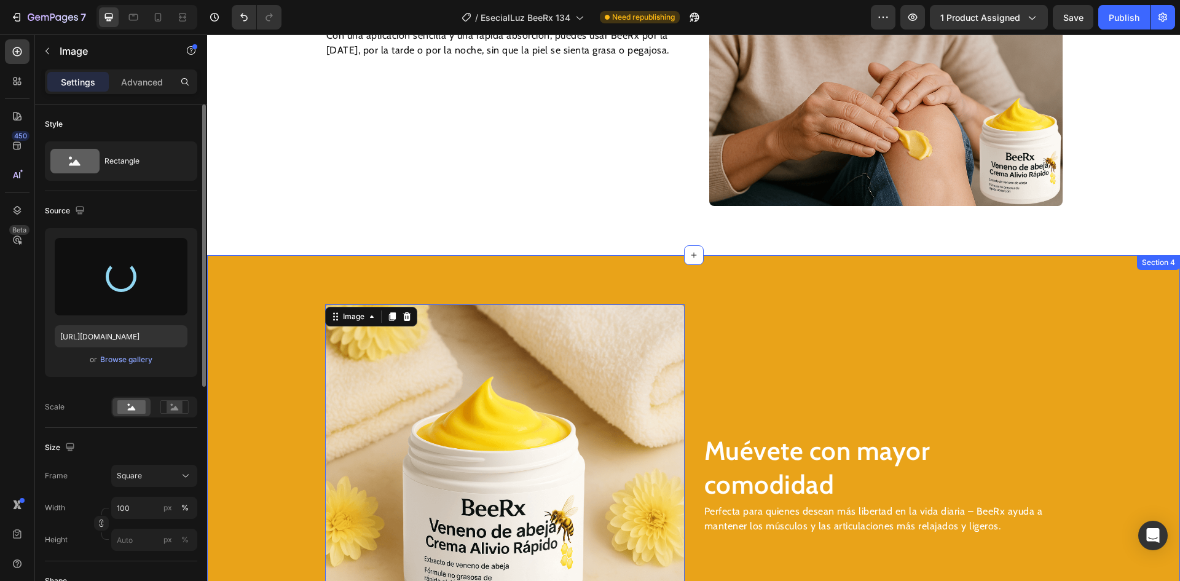
scroll to position [1481, 0]
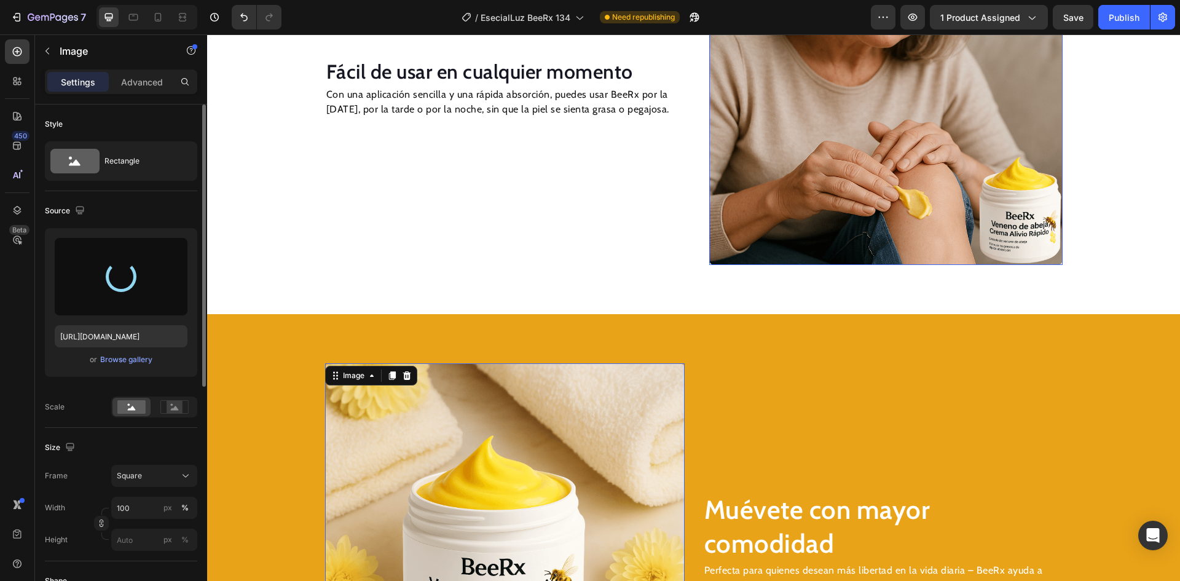
type input "[URL][DOMAIN_NAME]"
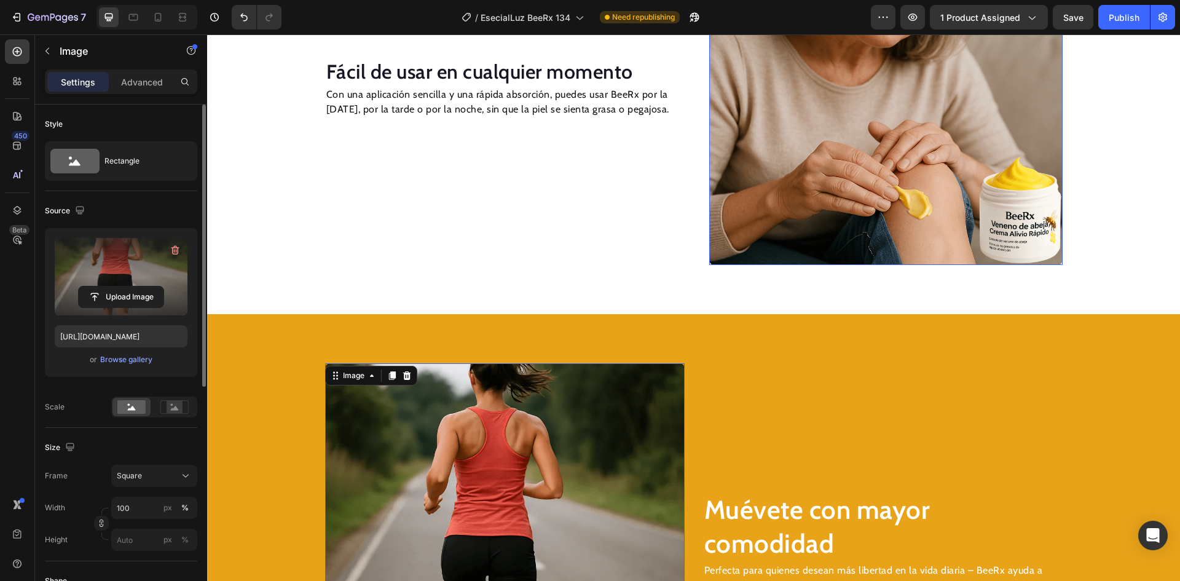
click at [833, 175] on img at bounding box center [885, 87] width 353 height 353
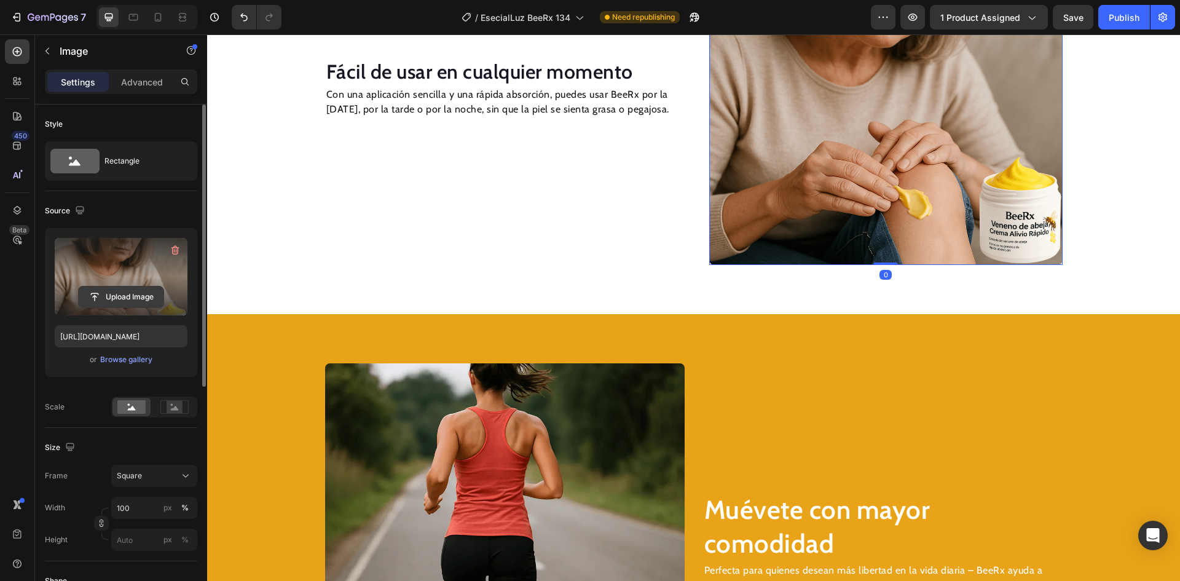
click at [140, 294] on input "file" at bounding box center [121, 296] width 85 height 21
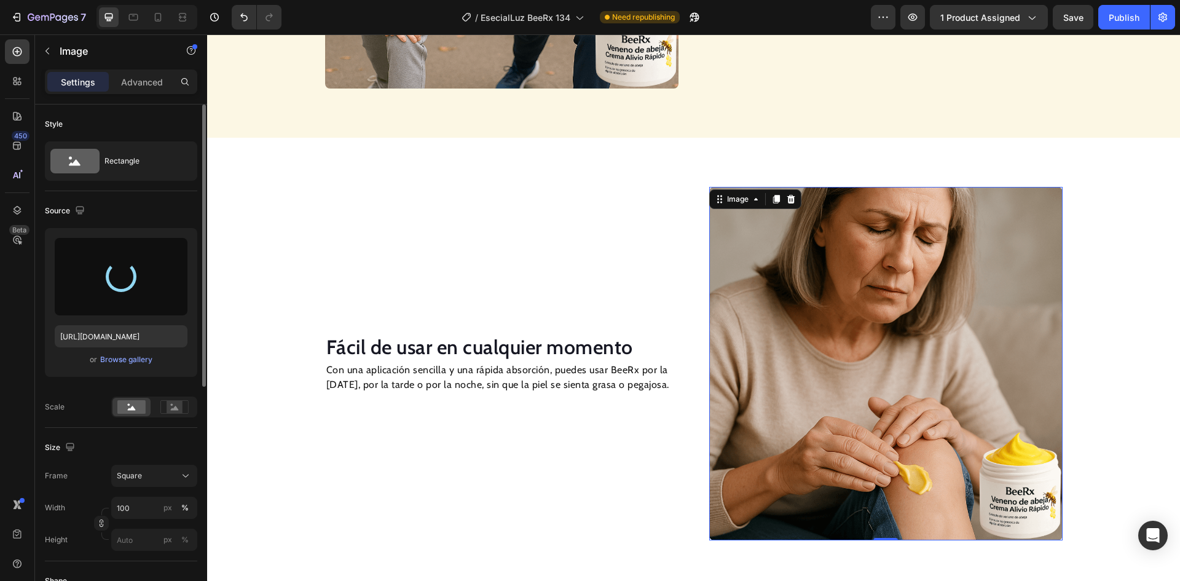
scroll to position [1174, 0]
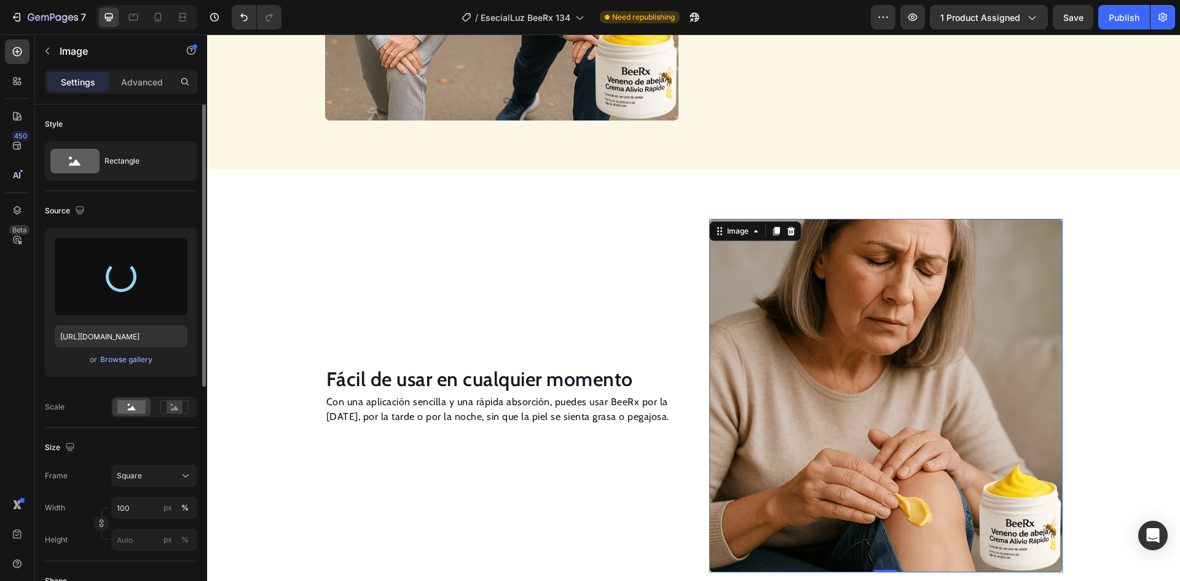
type input "[URL][DOMAIN_NAME]"
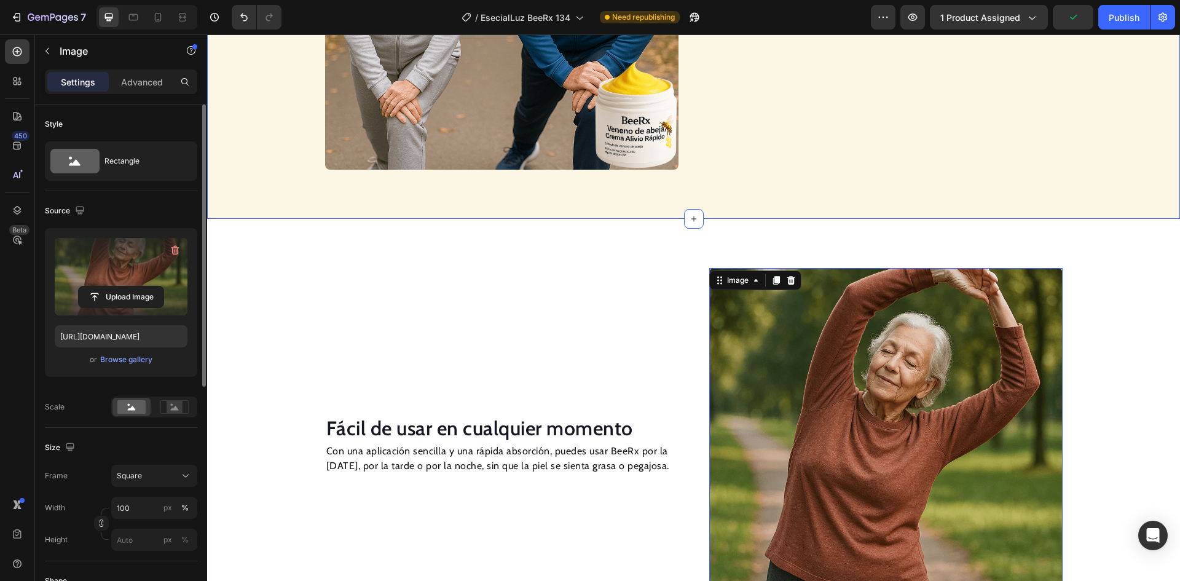
scroll to position [1051, 0]
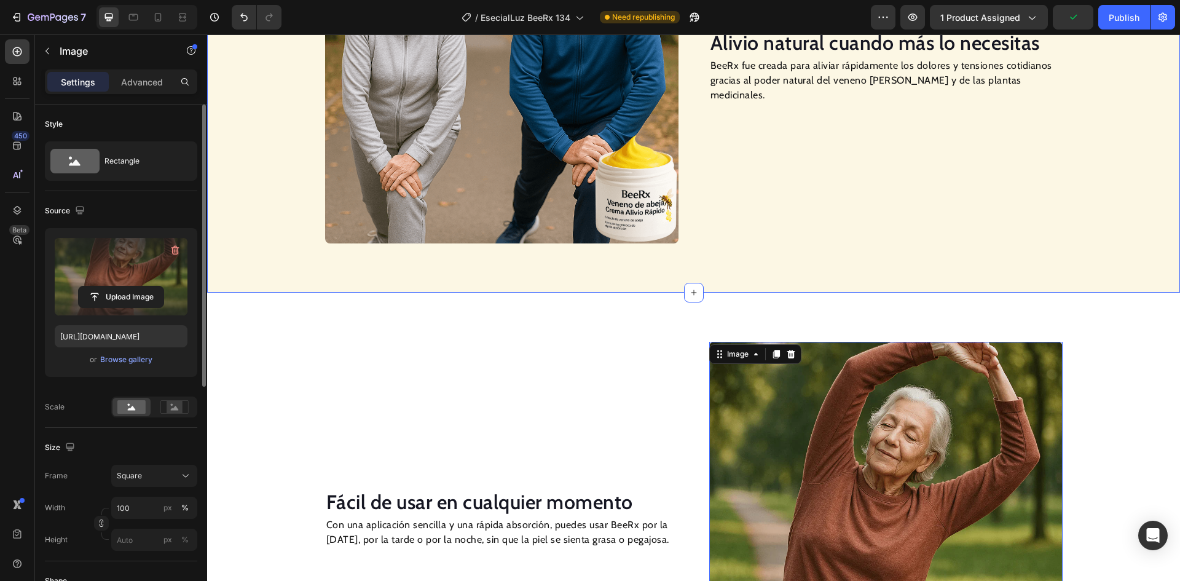
click at [565, 112] on img at bounding box center [501, 66] width 353 height 353
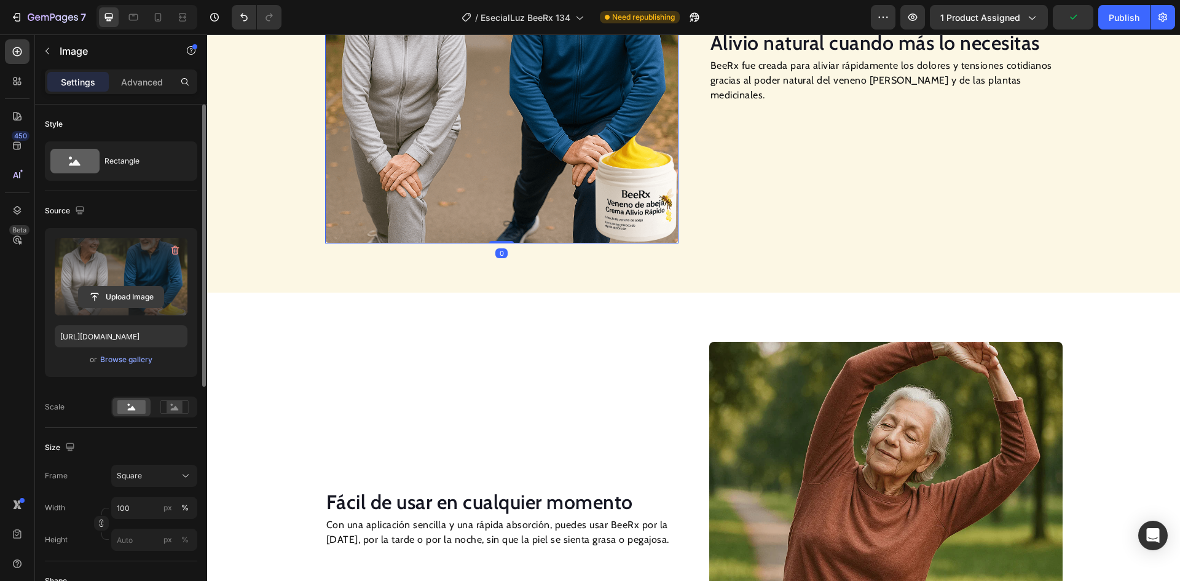
click at [116, 291] on input "file" at bounding box center [121, 296] width 85 height 21
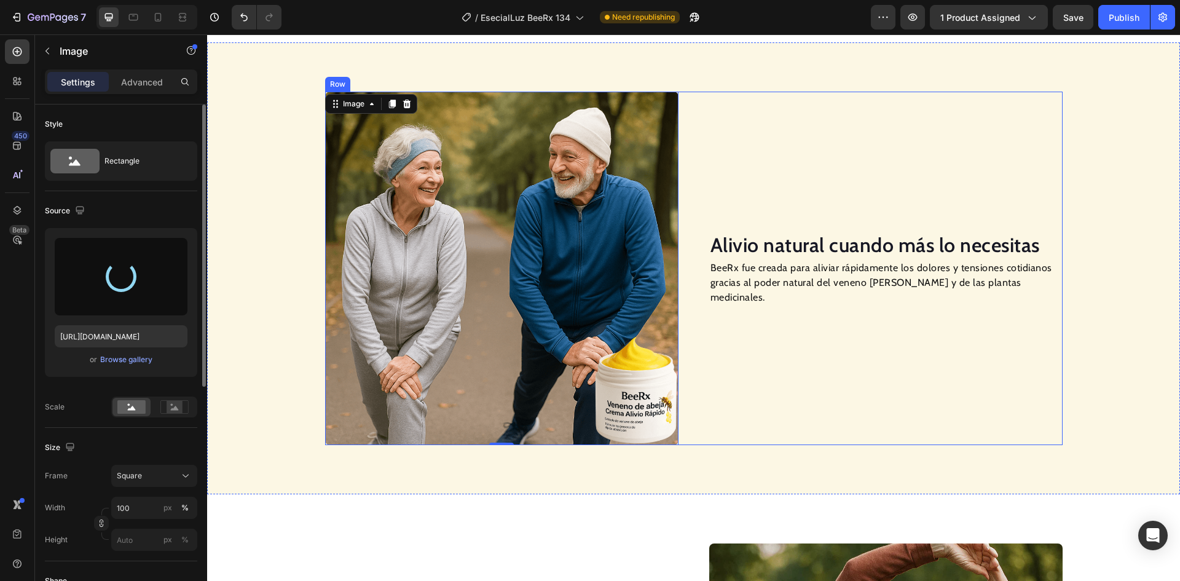
scroll to position [805, 0]
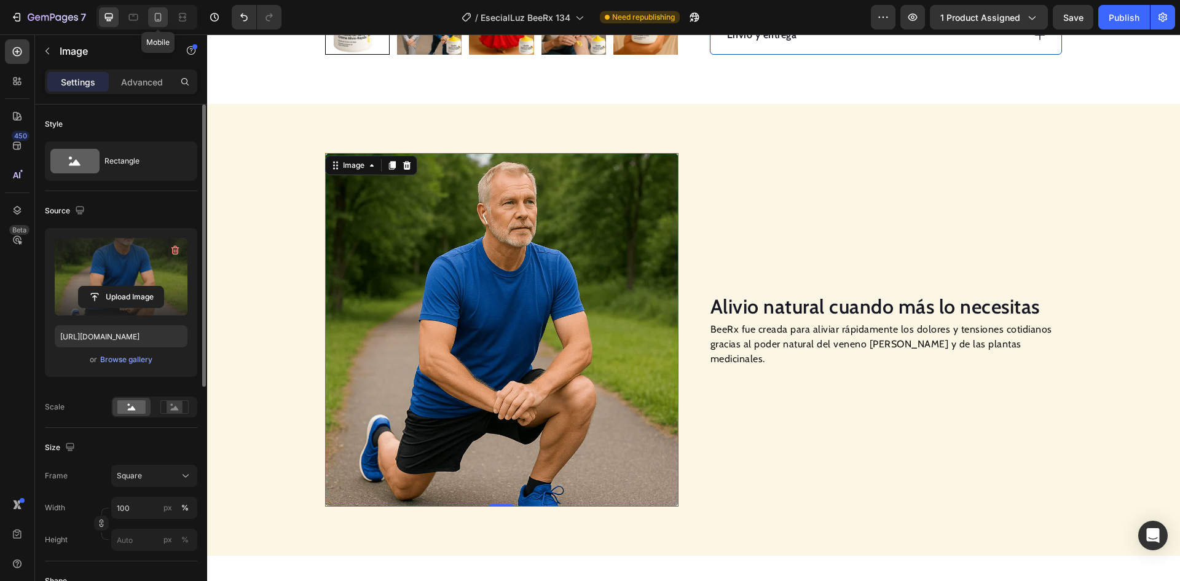
click at [154, 16] on icon at bounding box center [158, 17] width 12 height 12
type input "[URL][DOMAIN_NAME]"
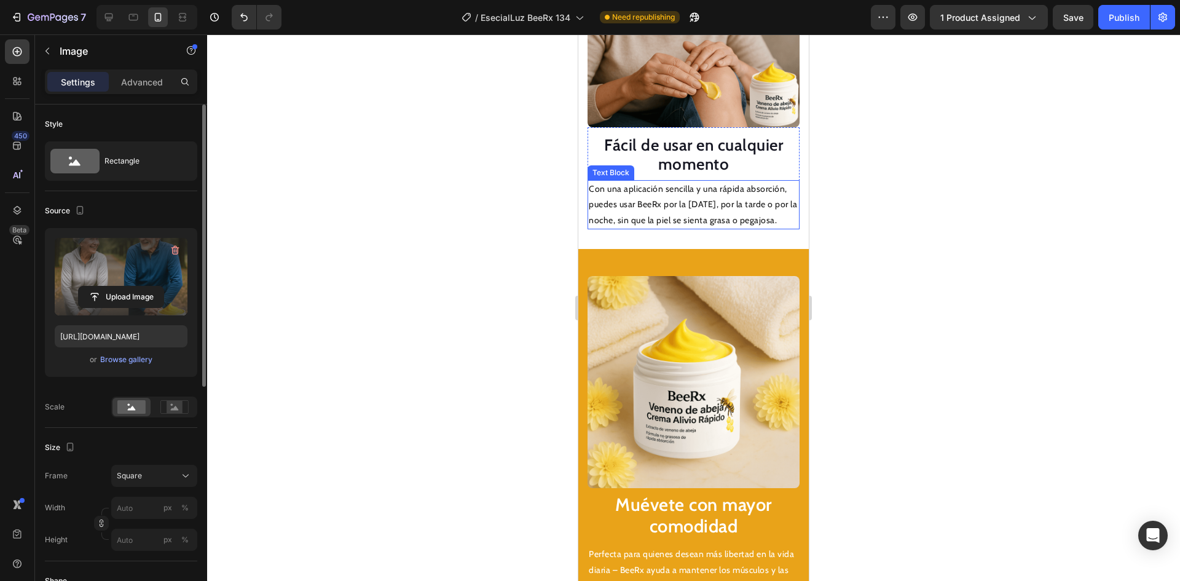
scroll to position [1622, 0]
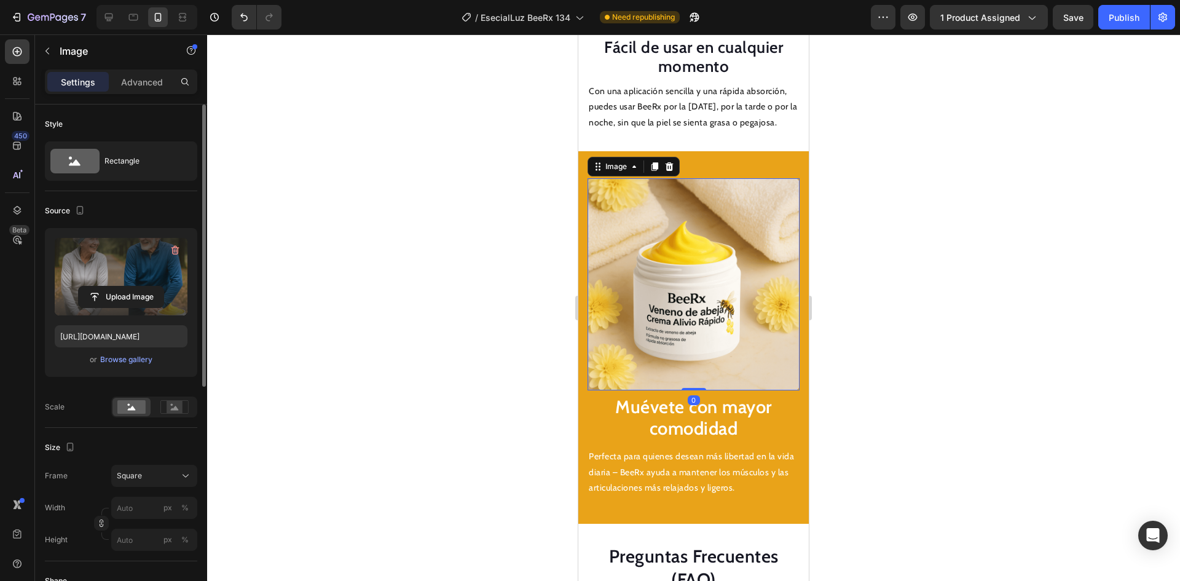
click at [701, 286] on img at bounding box center [694, 284] width 212 height 212
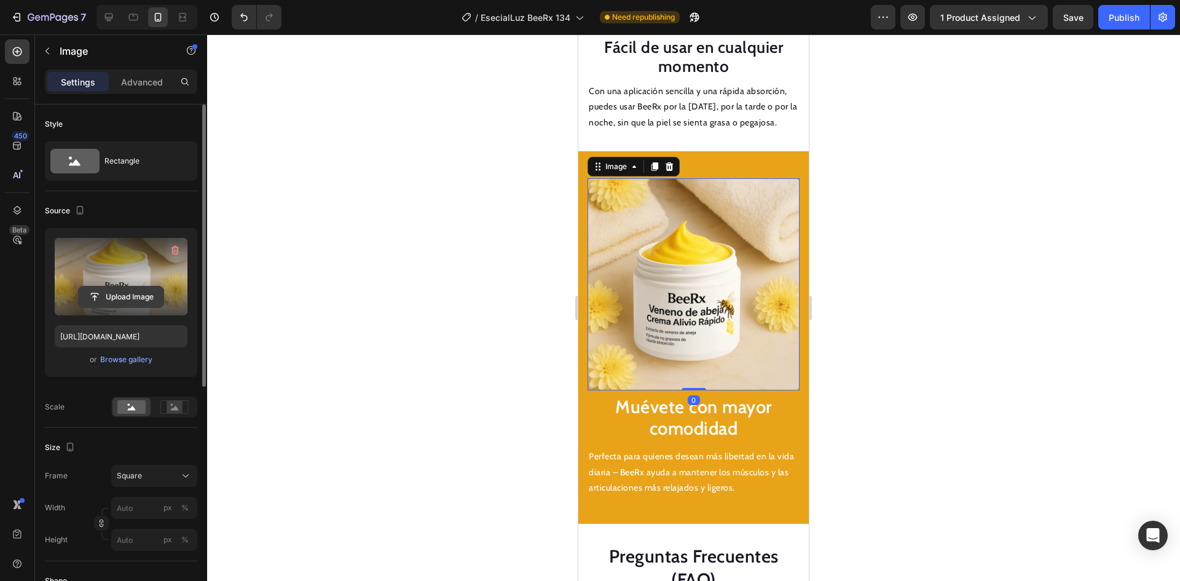
click at [82, 299] on input "file" at bounding box center [121, 296] width 85 height 21
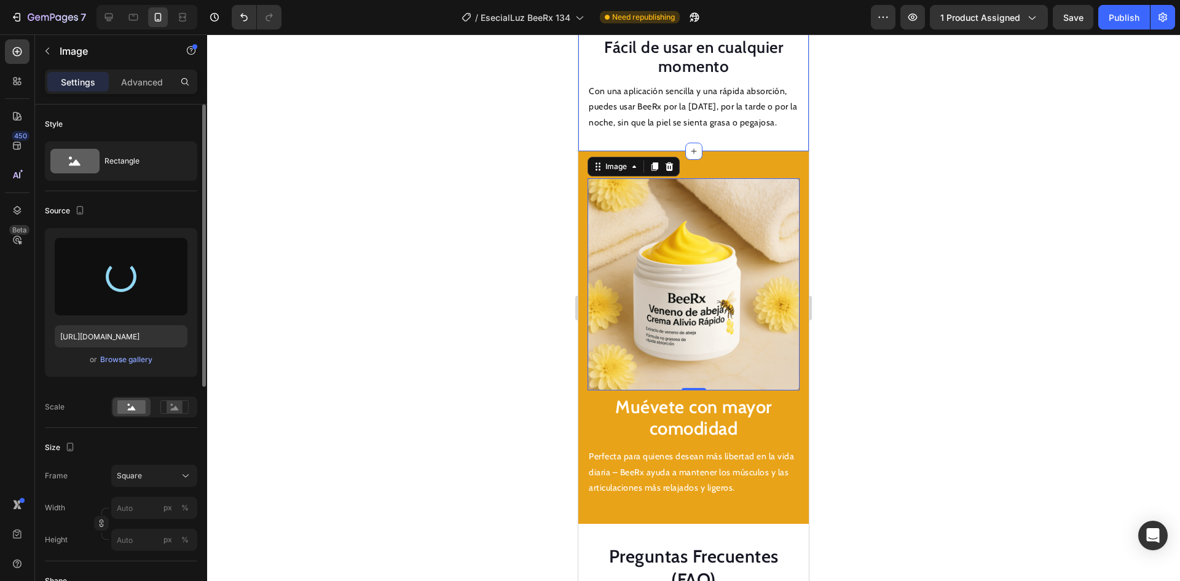
type input "[URL][DOMAIN_NAME]"
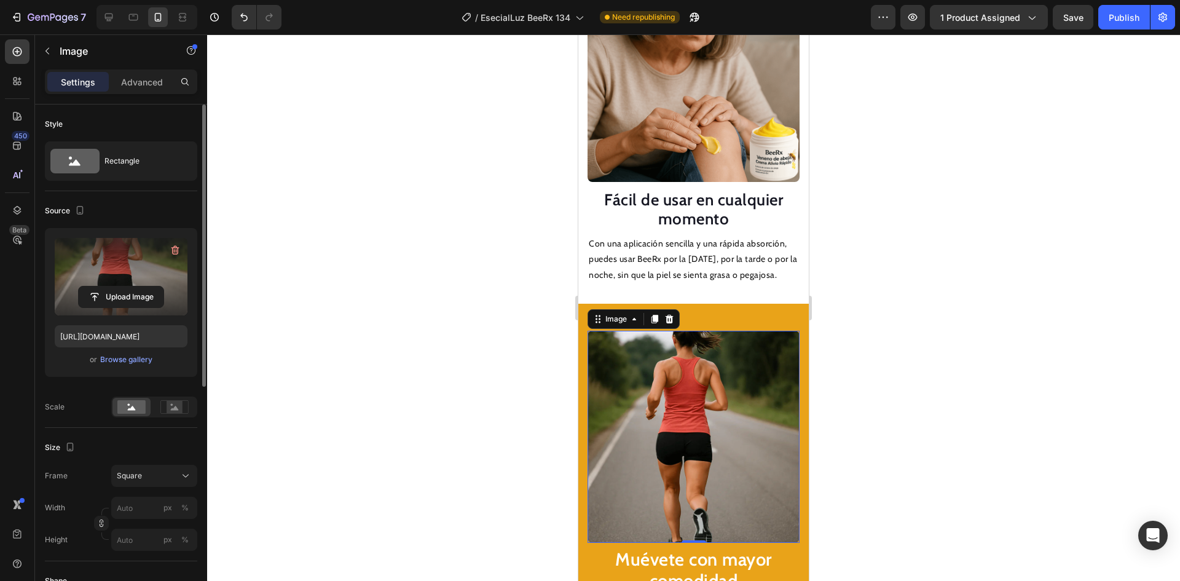
scroll to position [1438, 0]
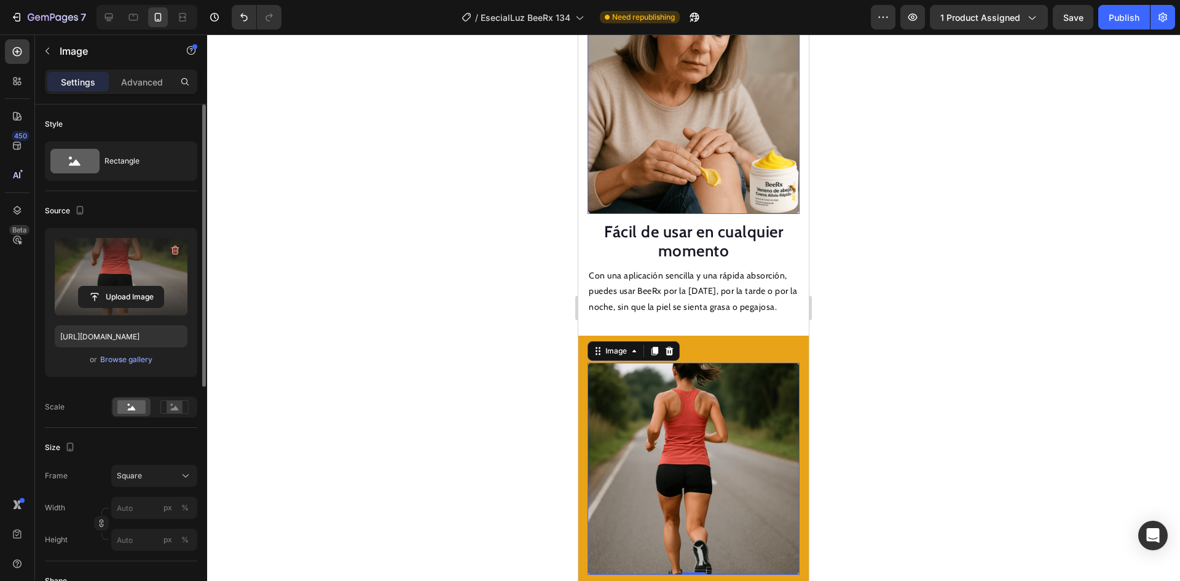
click at [690, 148] on img at bounding box center [694, 108] width 212 height 212
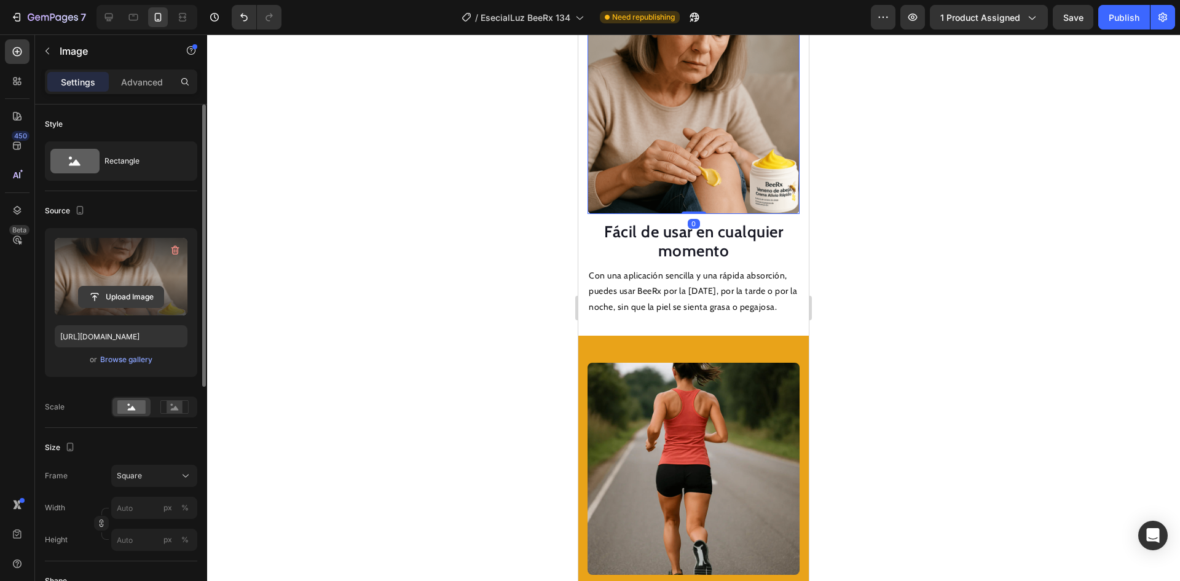
click at [120, 296] on input "file" at bounding box center [121, 296] width 85 height 21
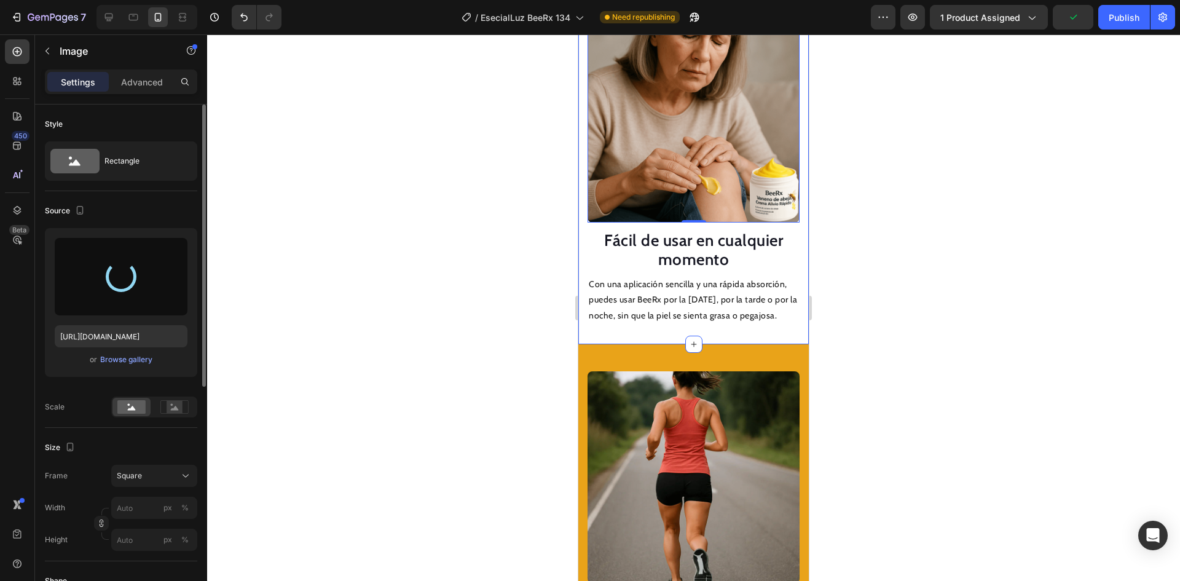
type input "[URL][DOMAIN_NAME]"
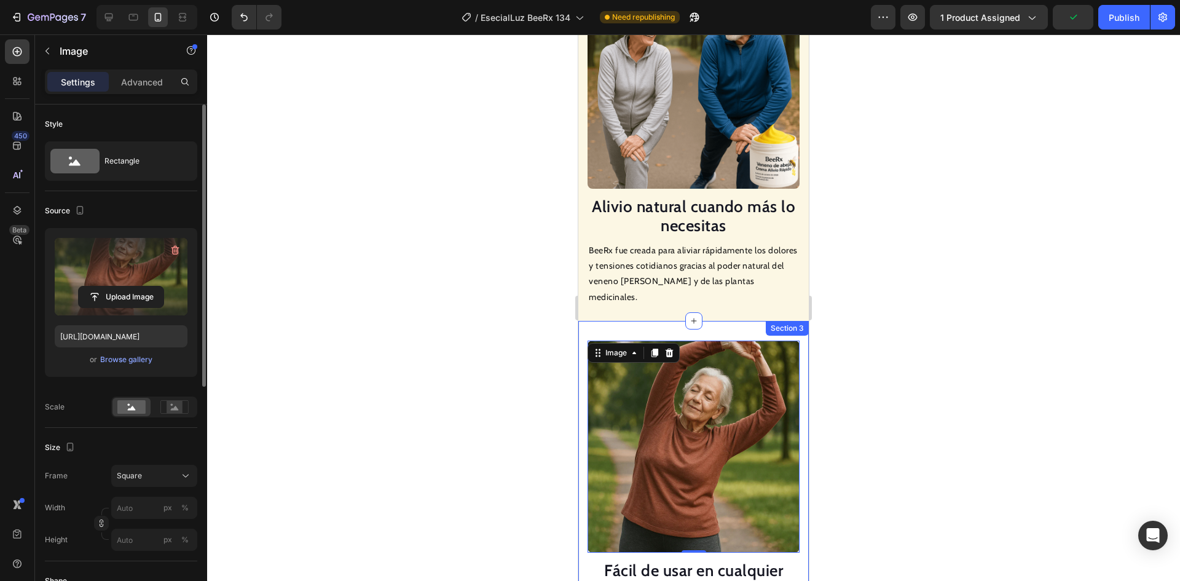
scroll to position [1069, 0]
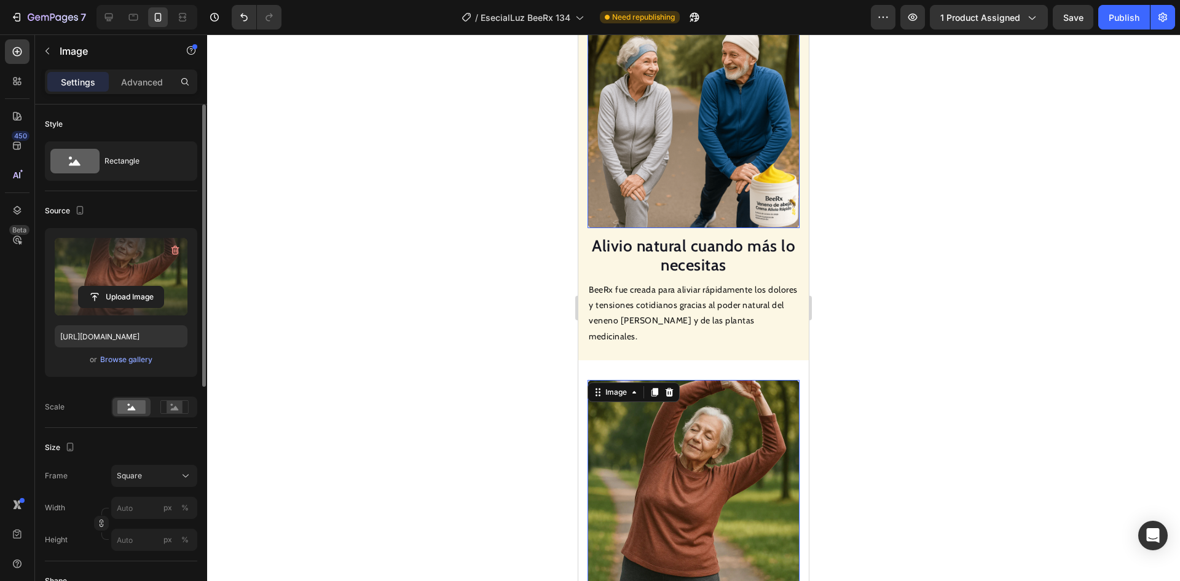
click at [697, 148] on img at bounding box center [694, 122] width 212 height 212
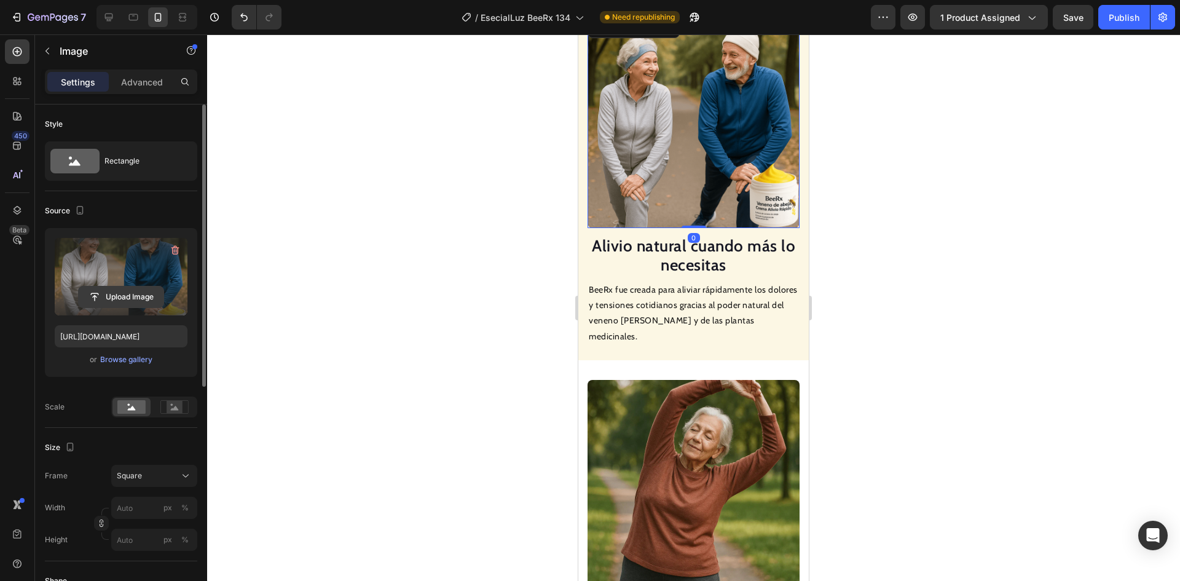
click at [90, 288] on input "file" at bounding box center [121, 296] width 85 height 21
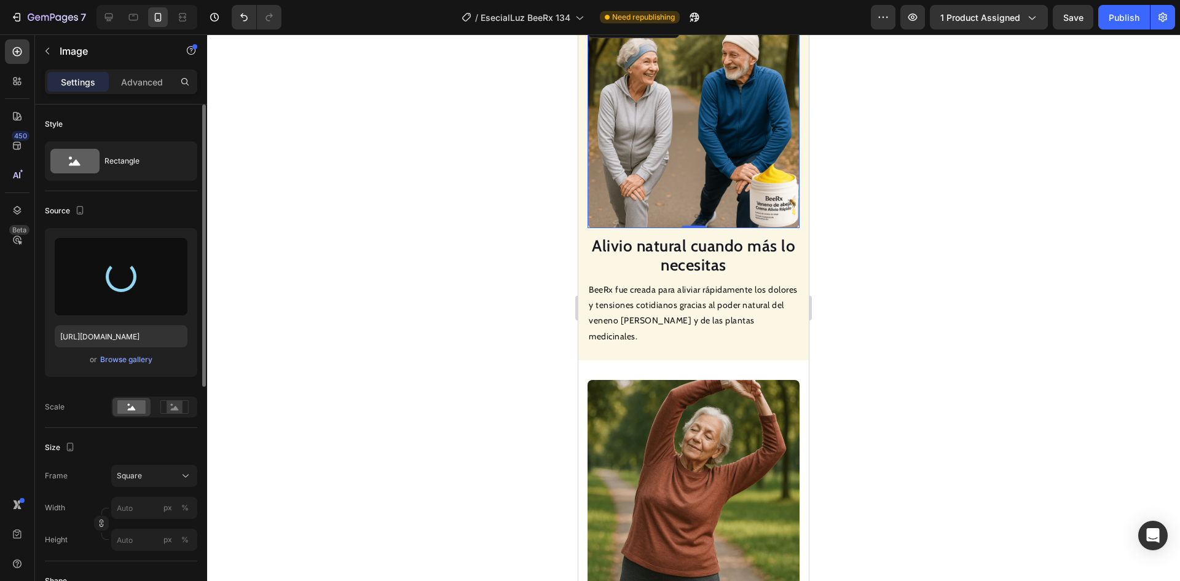
type input "[URL][DOMAIN_NAME]"
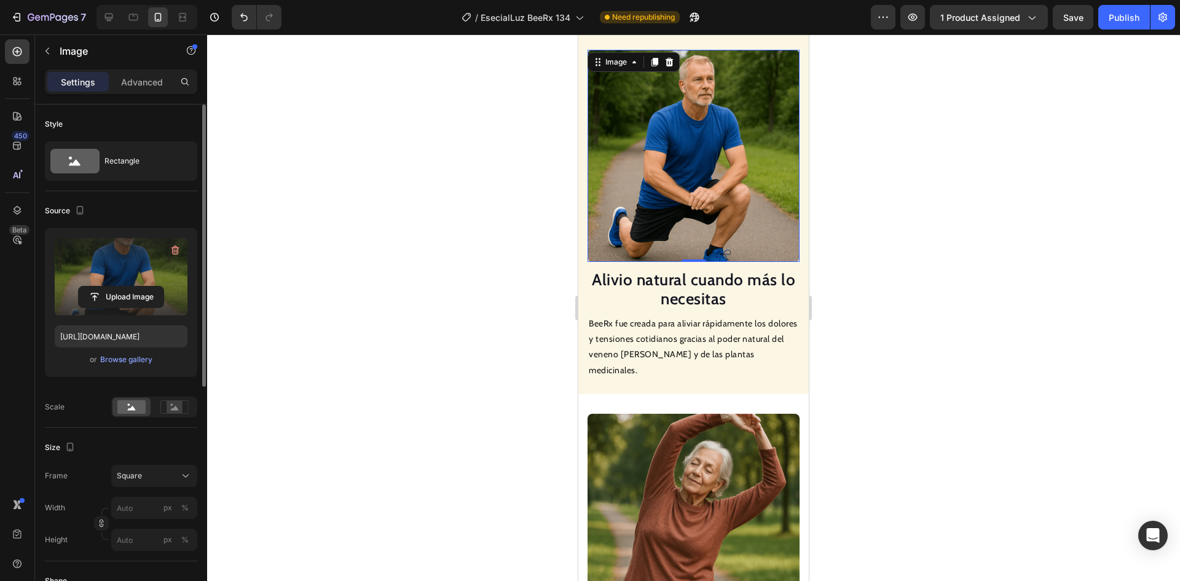
scroll to position [888, 0]
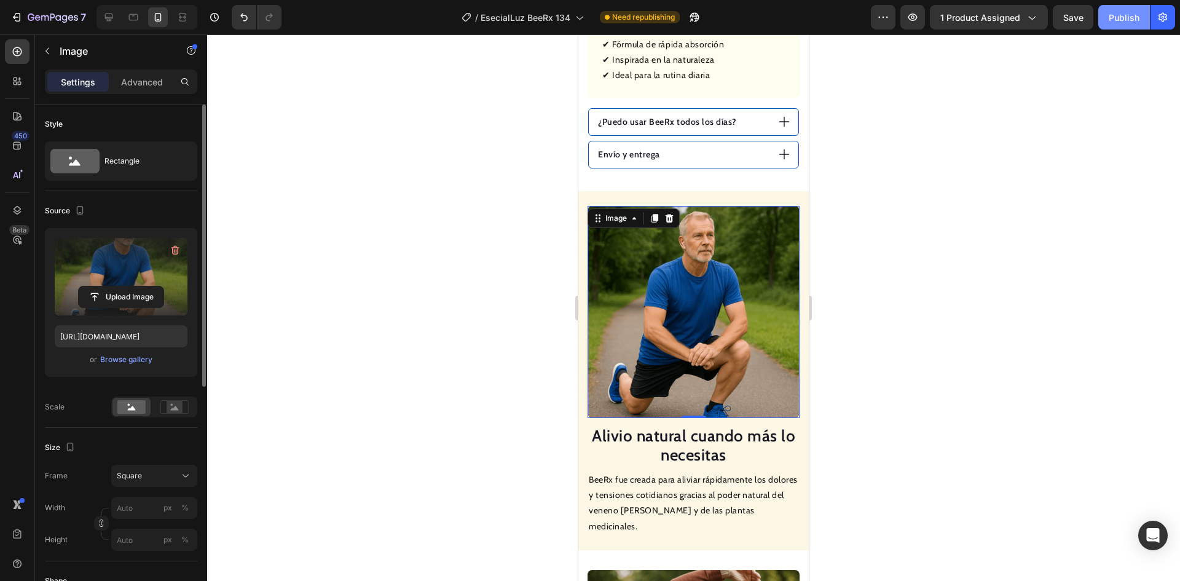
click at [1119, 18] on div "Publish" at bounding box center [1124, 17] width 31 height 13
